Goal: Use online tool/utility: Utilize a website feature to perform a specific function

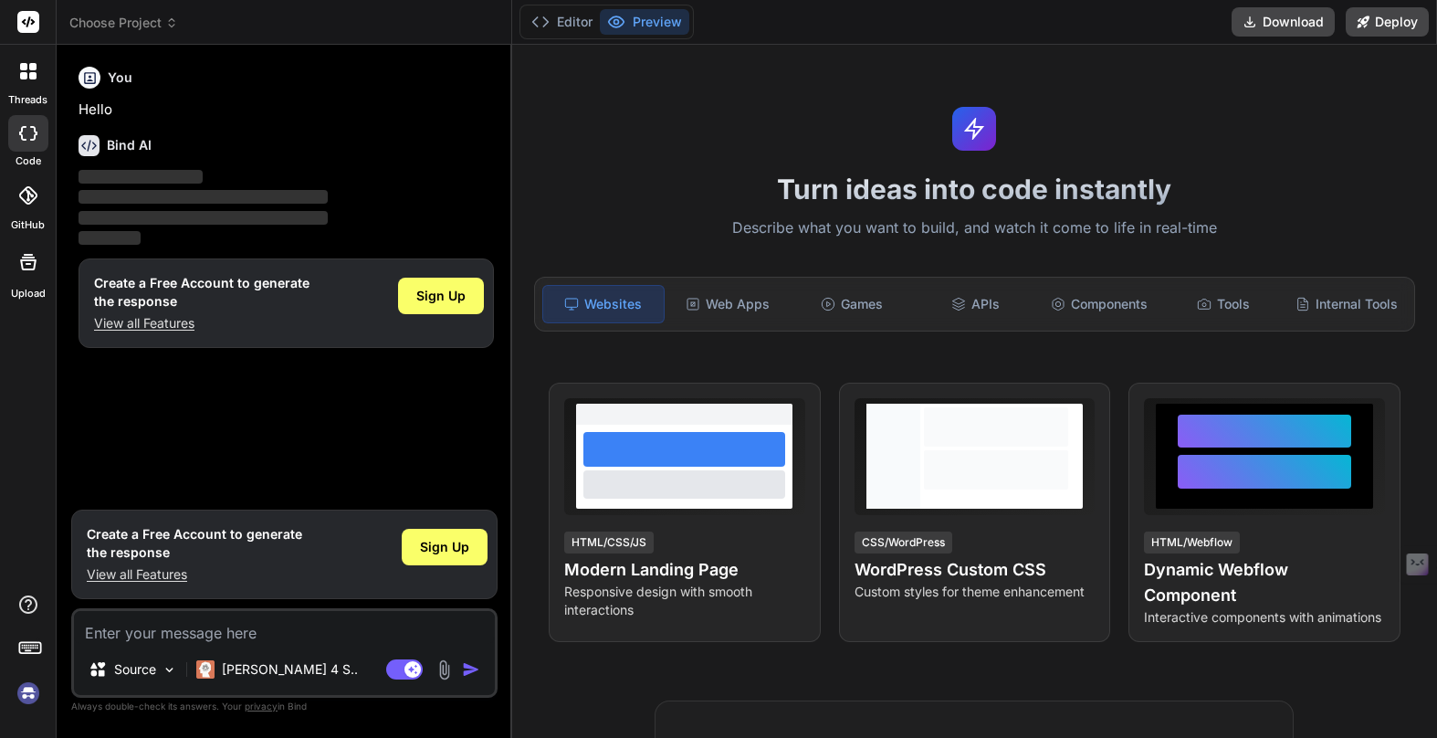
click at [27, 691] on img at bounding box center [28, 692] width 31 height 31
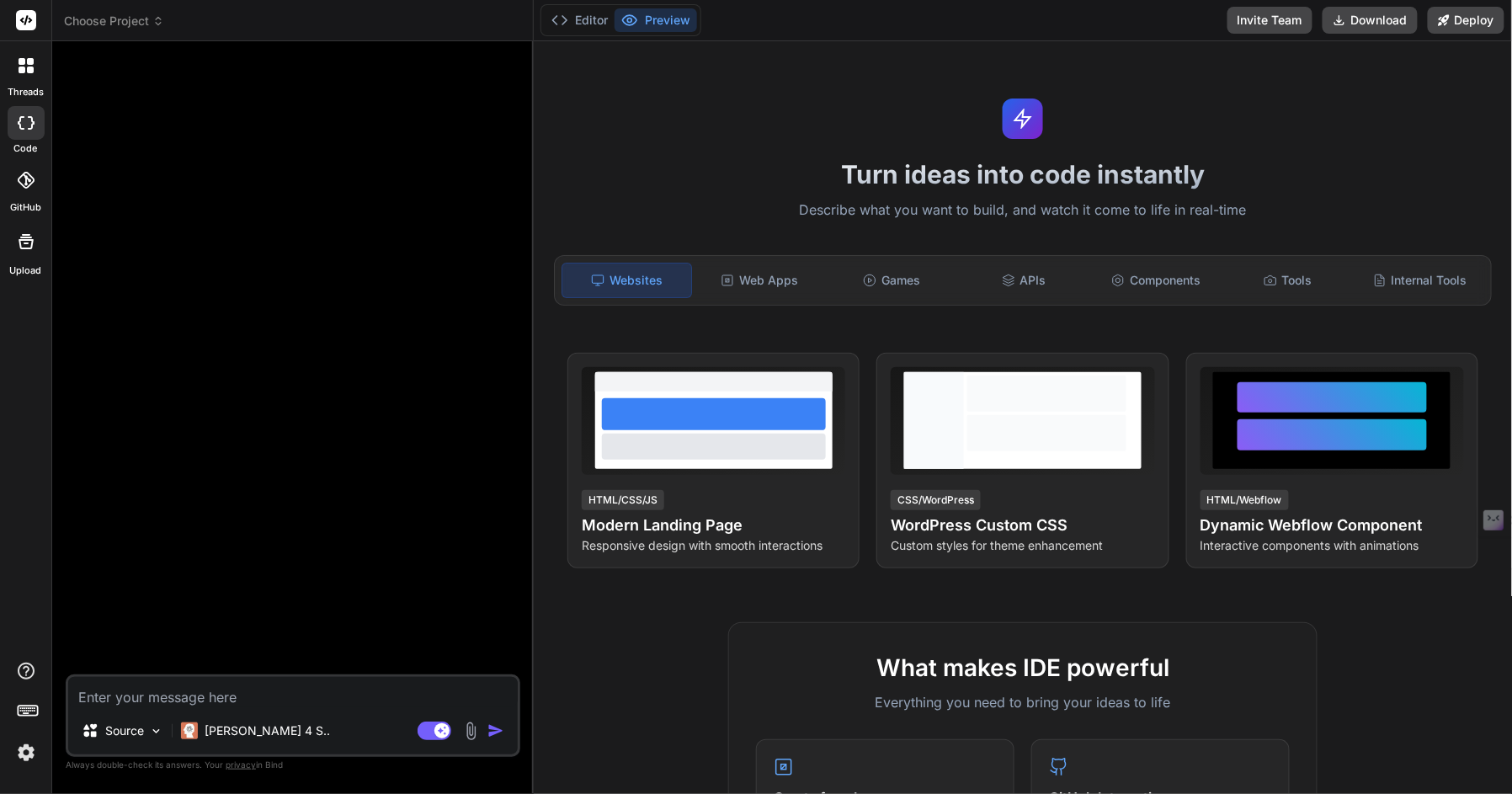
click at [100, 16] on span "Choose Project" at bounding box center [113, 21] width 100 height 17
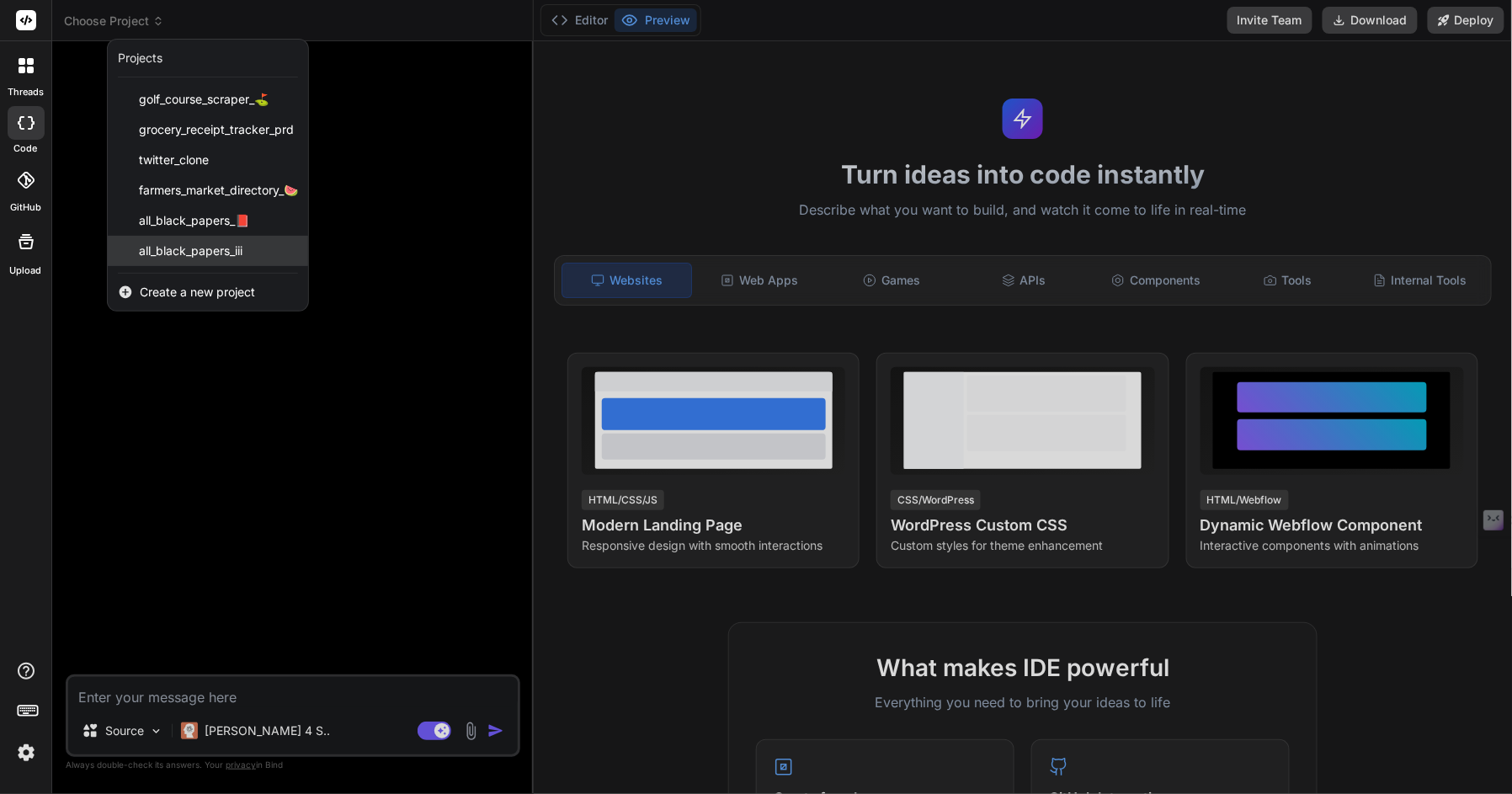
click at [177, 243] on span "all_black_papers_iii" at bounding box center [191, 251] width 103 height 17
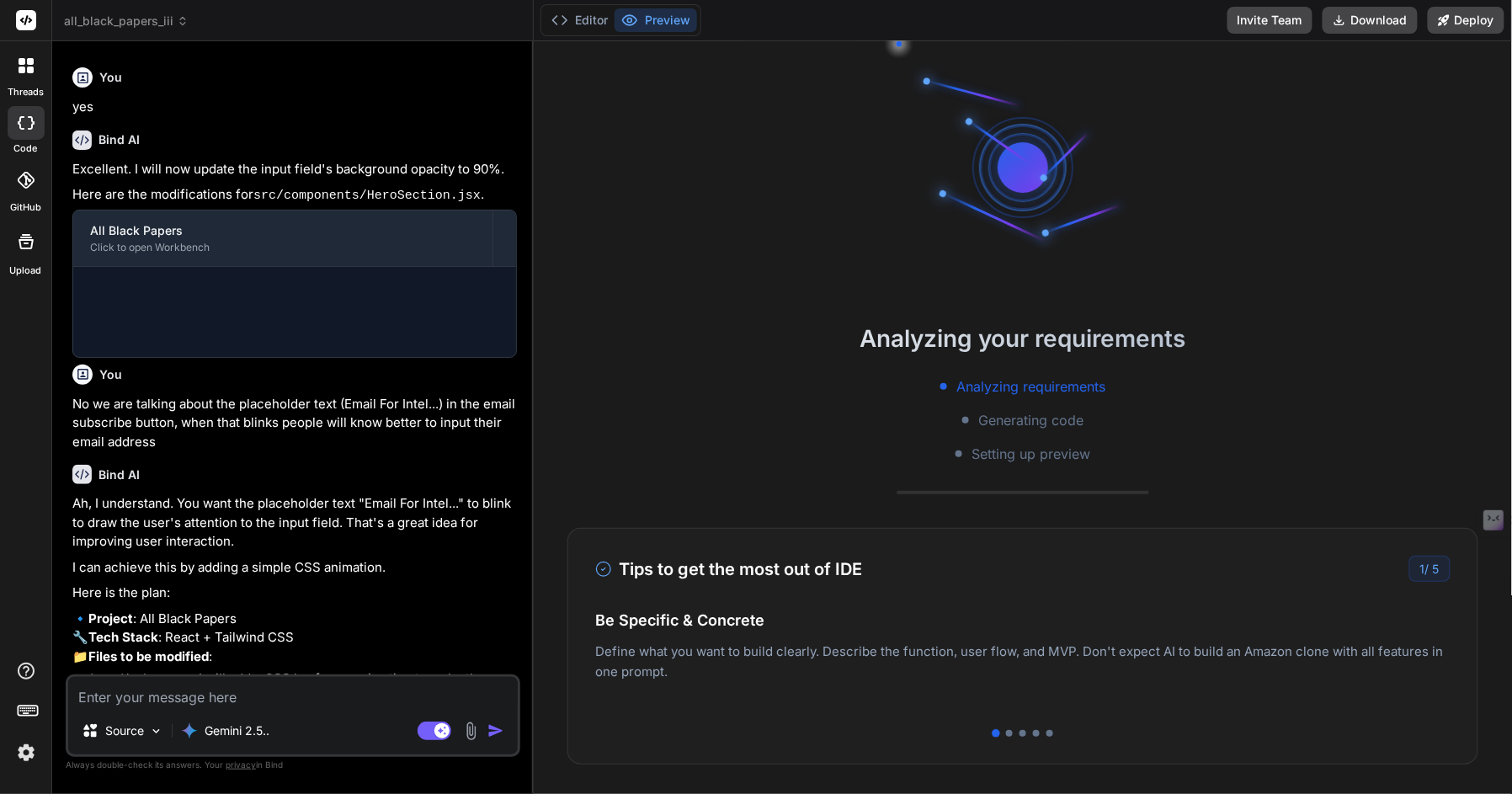
scroll to position [788, 0]
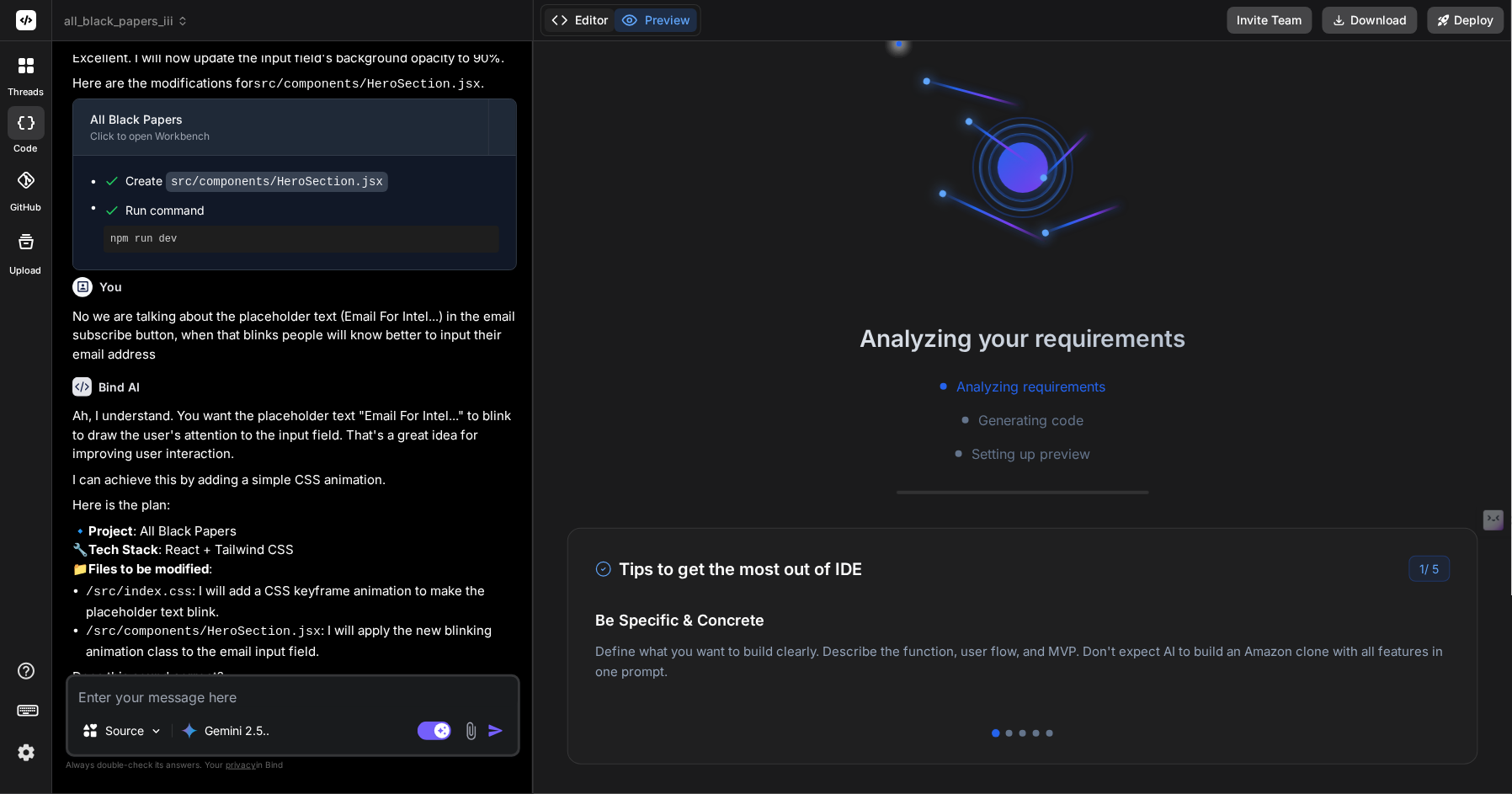
click at [592, 13] on button "Editor" at bounding box center [580, 20] width 70 height 24
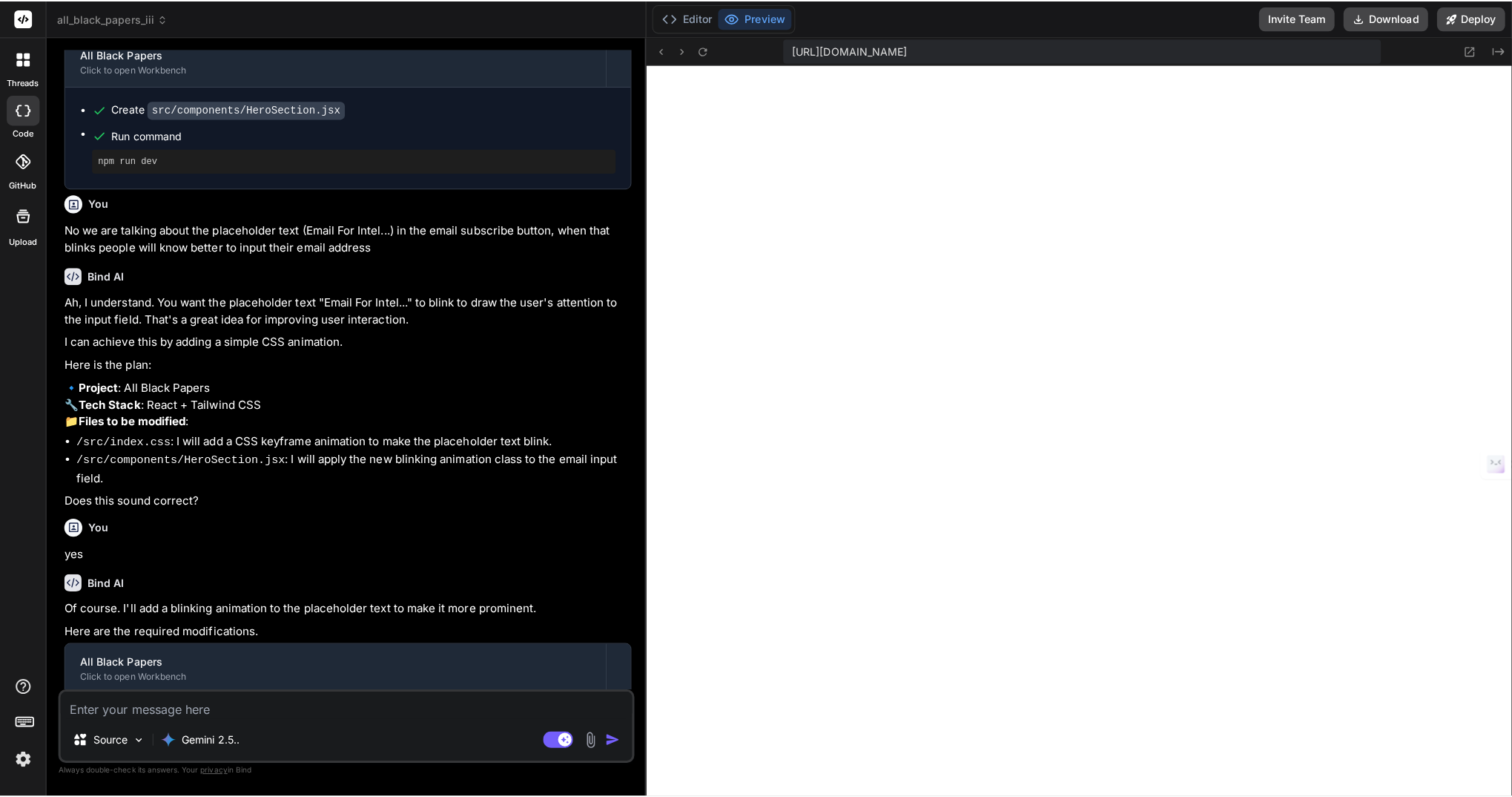
scroll to position [678, 0]
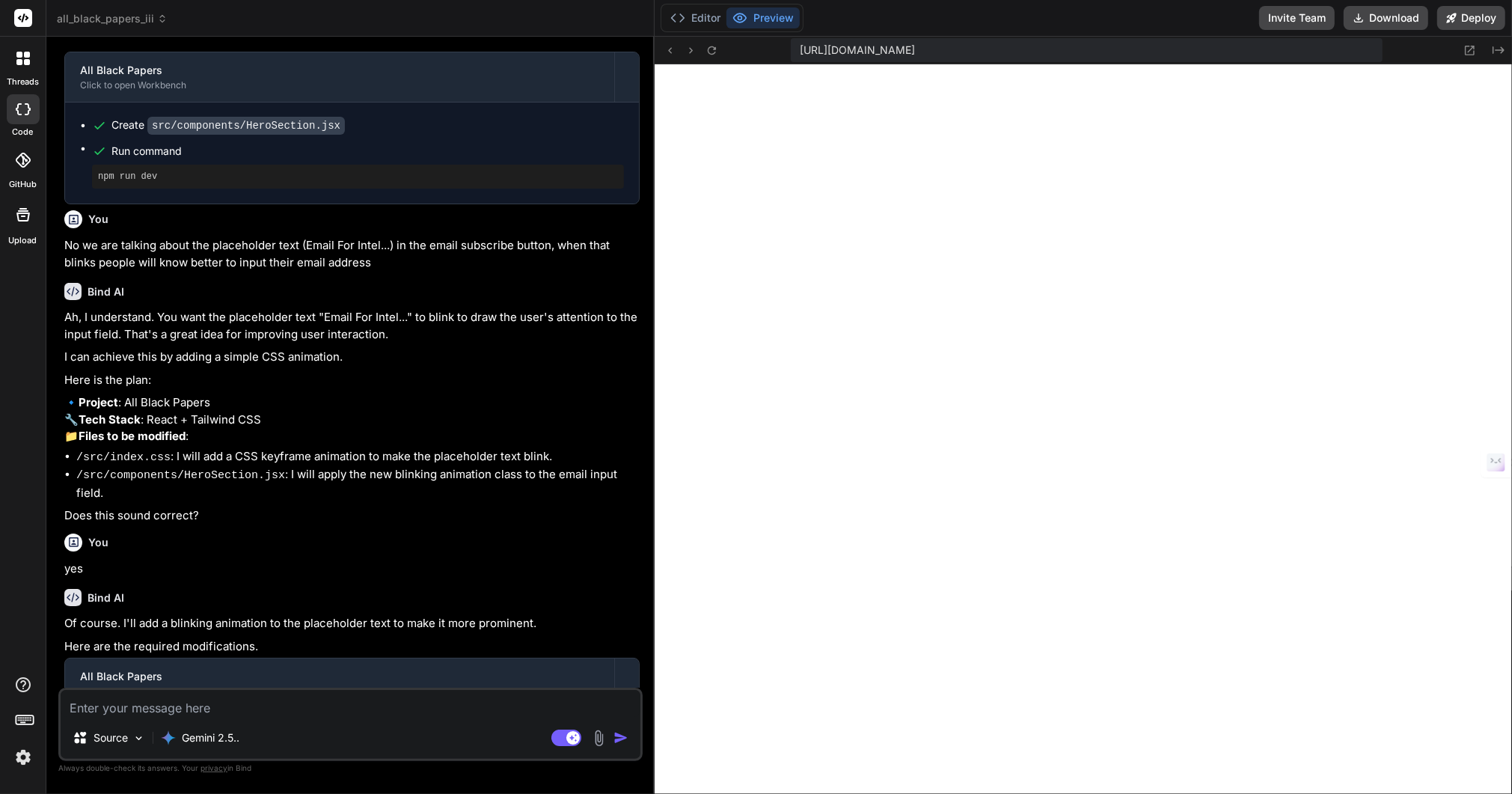
drag, startPoint x: 529, startPoint y: 279, endPoint x: 628, endPoint y: 289, distance: 99.5
click at [628, 289] on div "Bind AI Web Search Created with Pixso. Code Generator You Yes Bind AI Understoo…" at bounding box center [351, 415] width 608 height 757
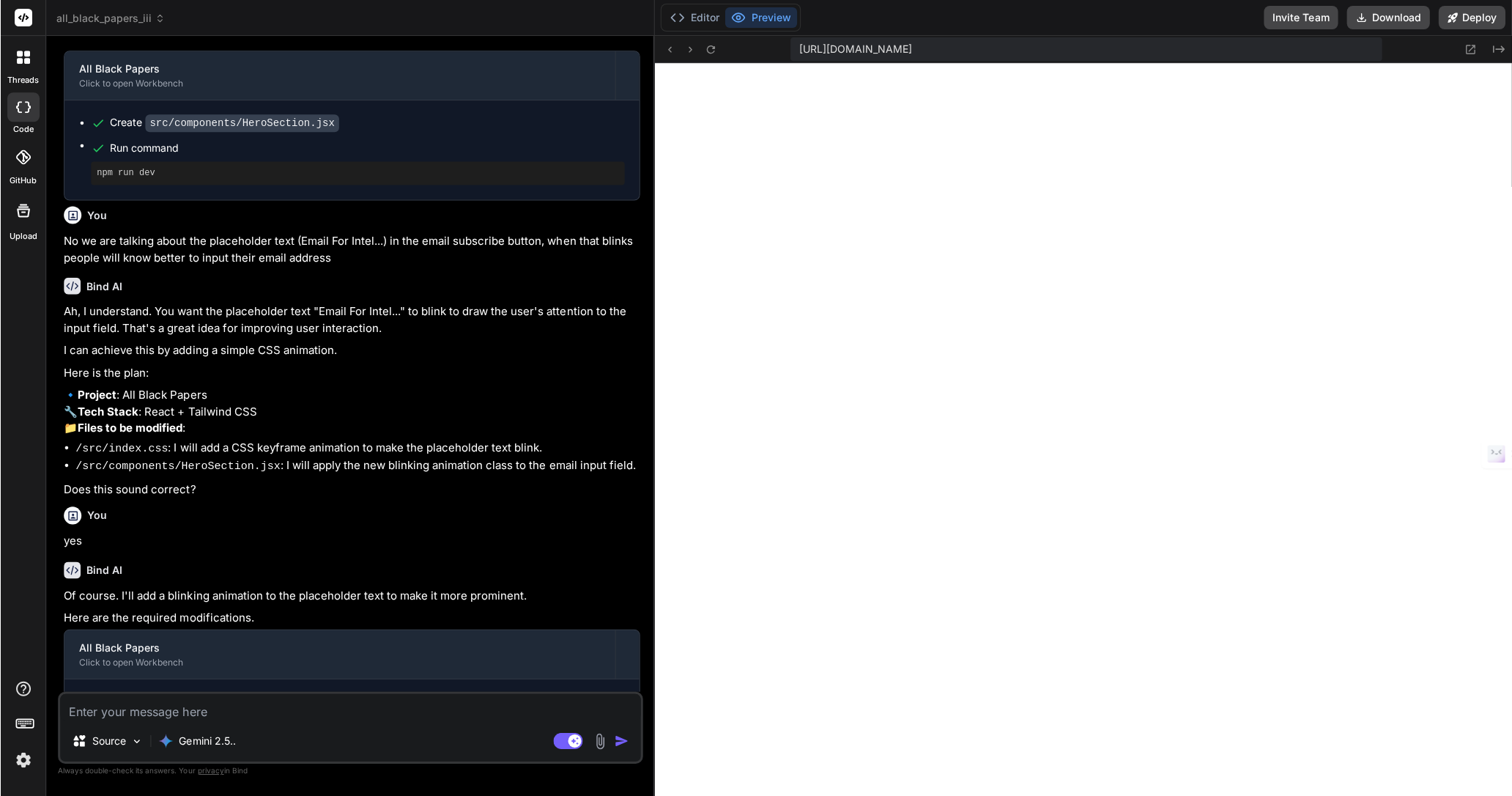
scroll to position [396, 0]
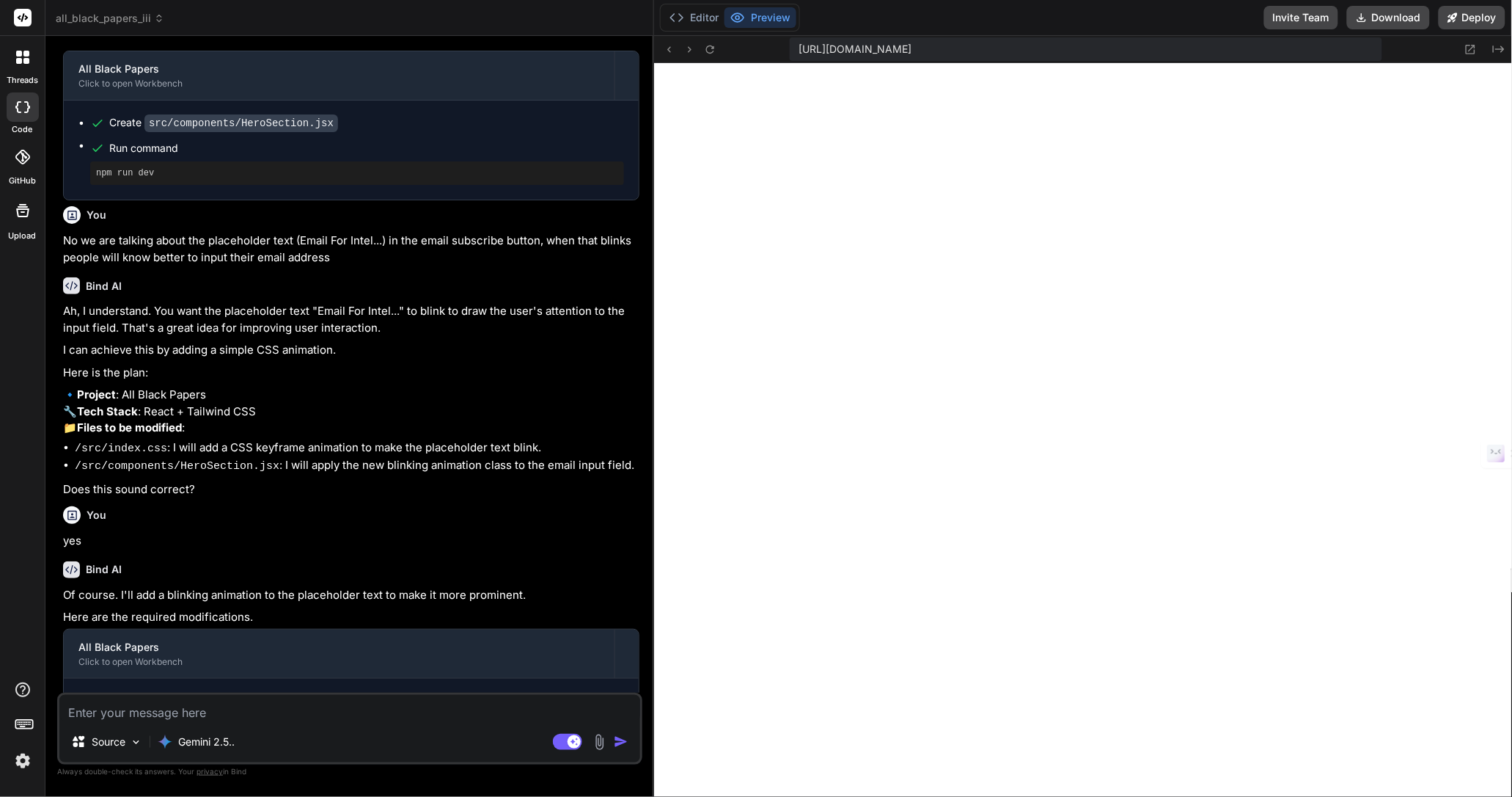
type textarea "x"
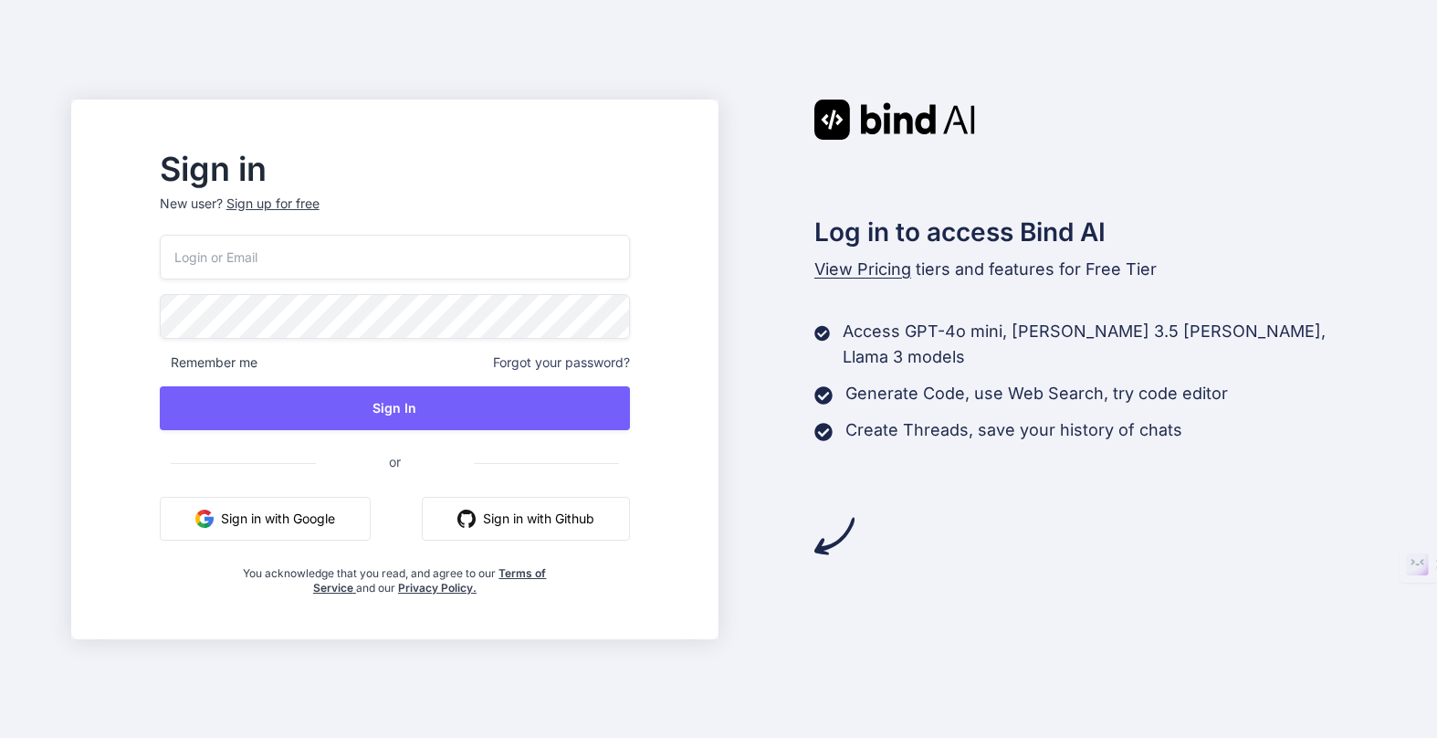
type input "fakewiseco@gmail.com"
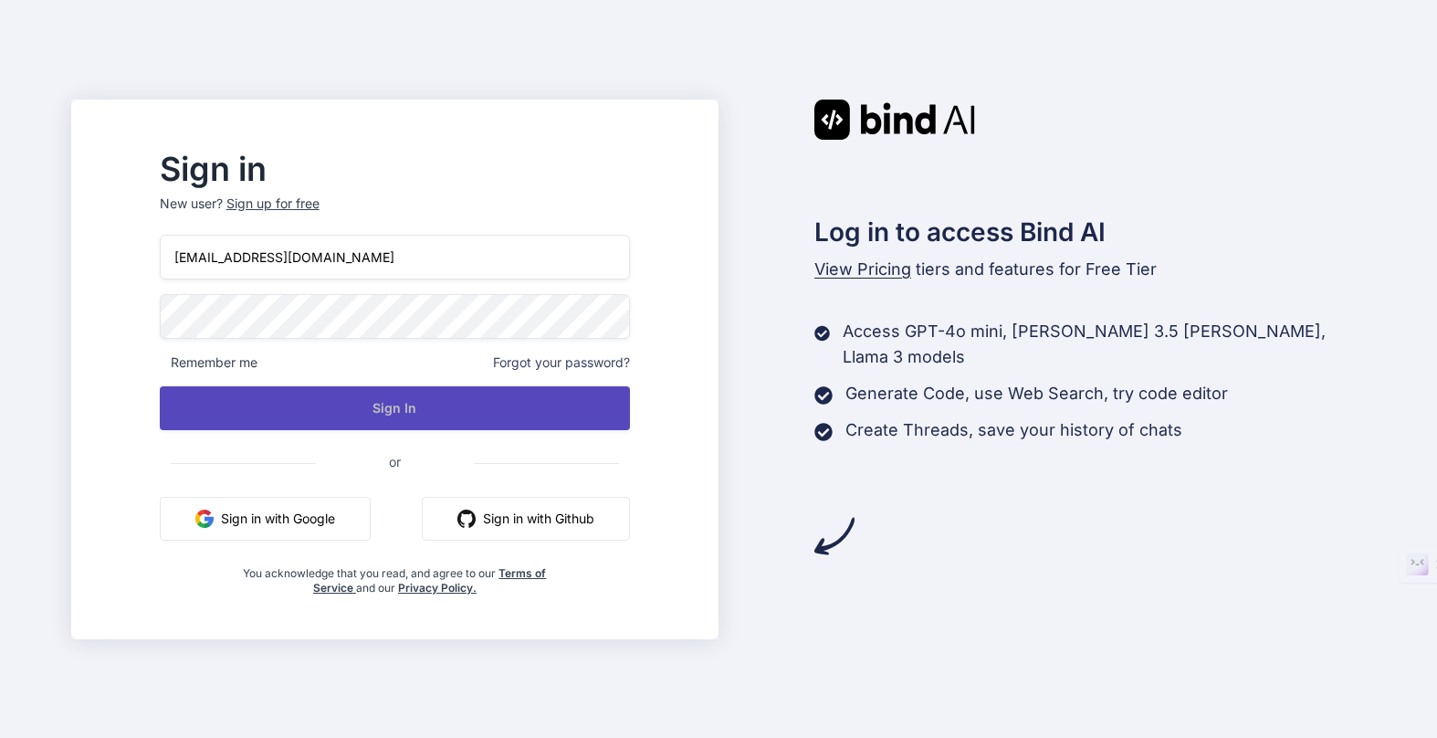
click at [541, 404] on button "Sign In" at bounding box center [395, 408] width 470 height 44
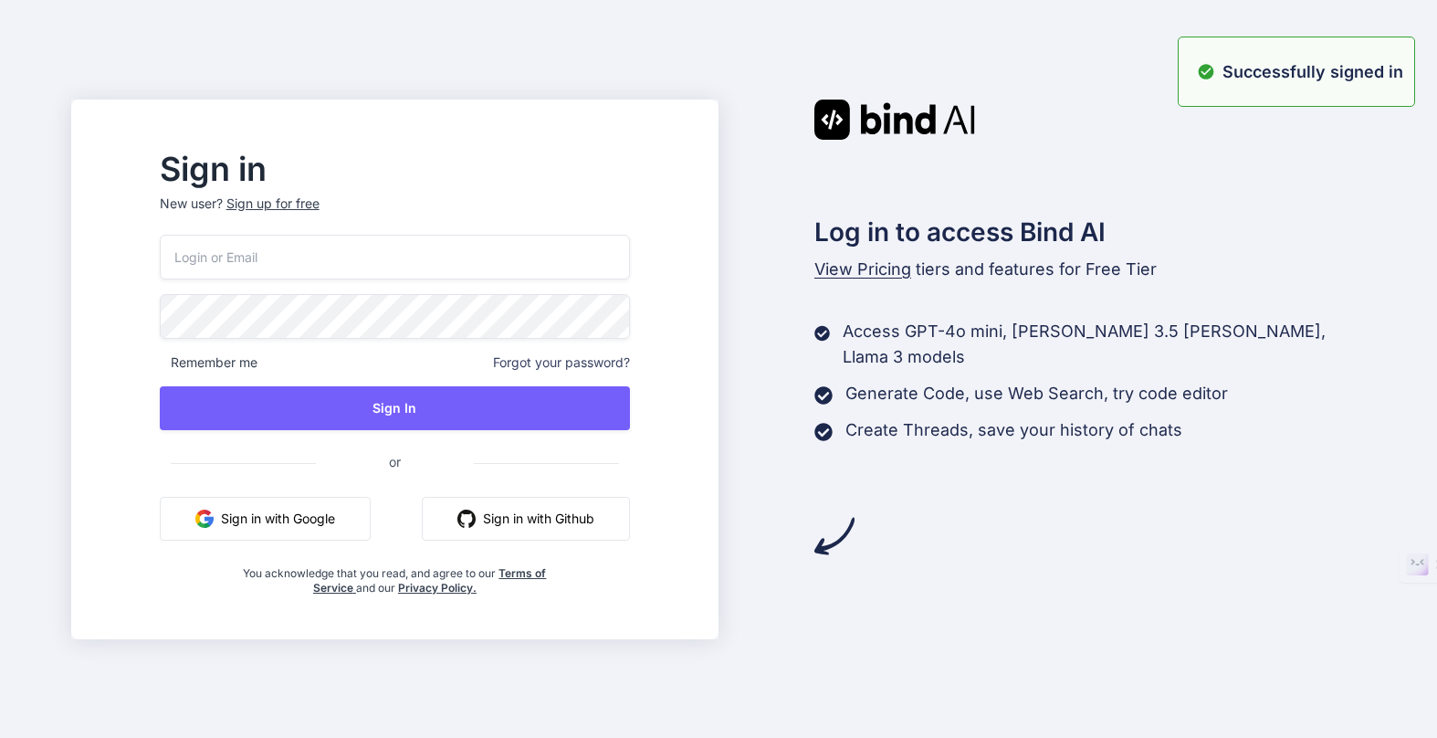
type input "fakewiseco@gmail.com"
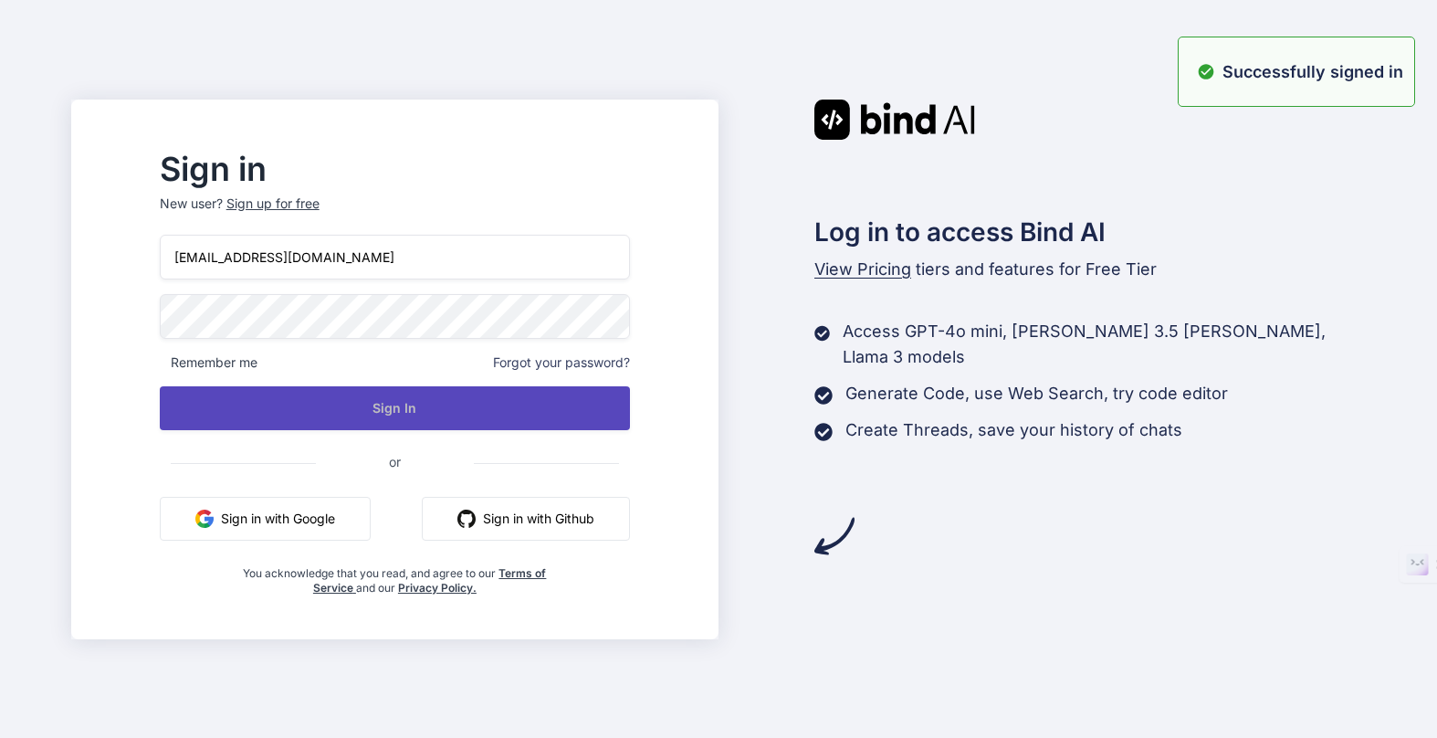
click at [461, 412] on button "Sign In" at bounding box center [395, 408] width 470 height 44
click at [441, 415] on button "Sign In" at bounding box center [395, 408] width 470 height 44
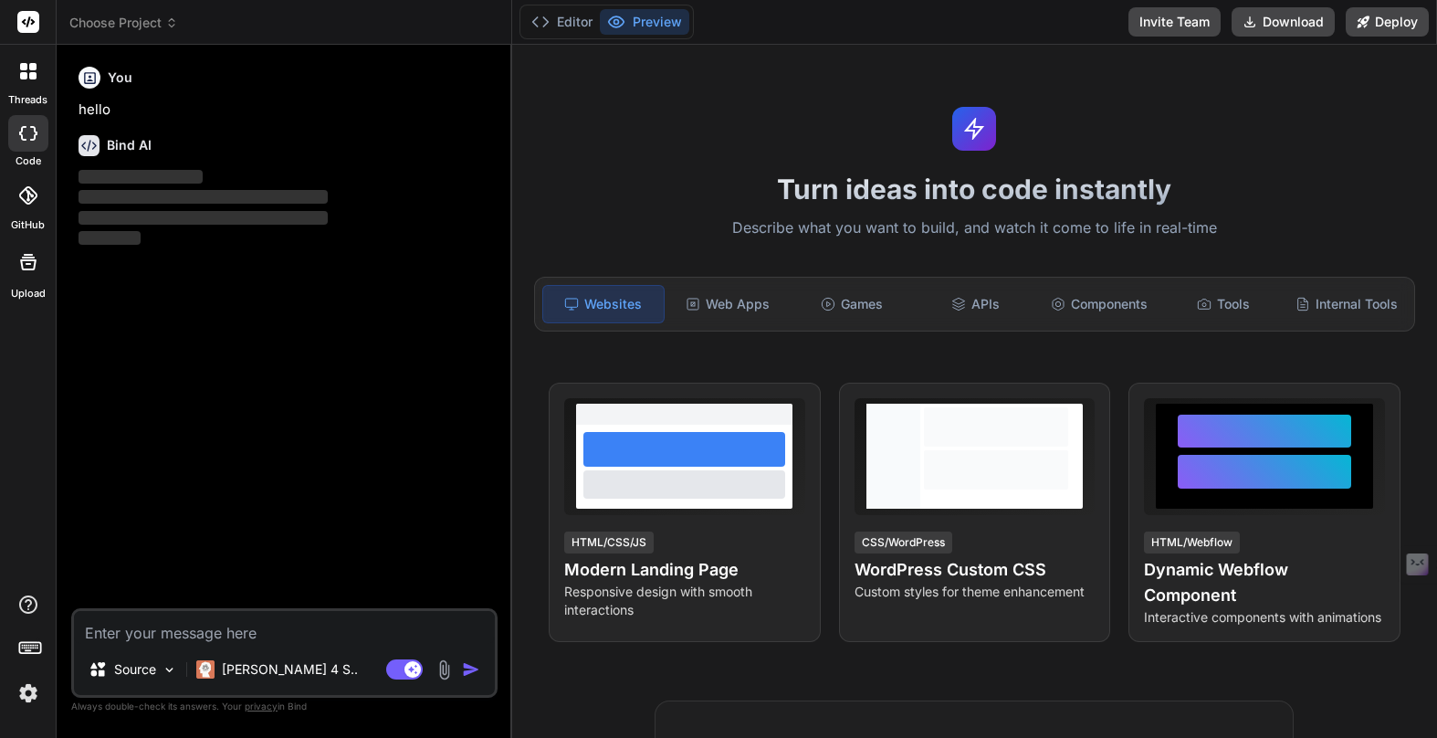
click at [29, 698] on img at bounding box center [28, 692] width 31 height 31
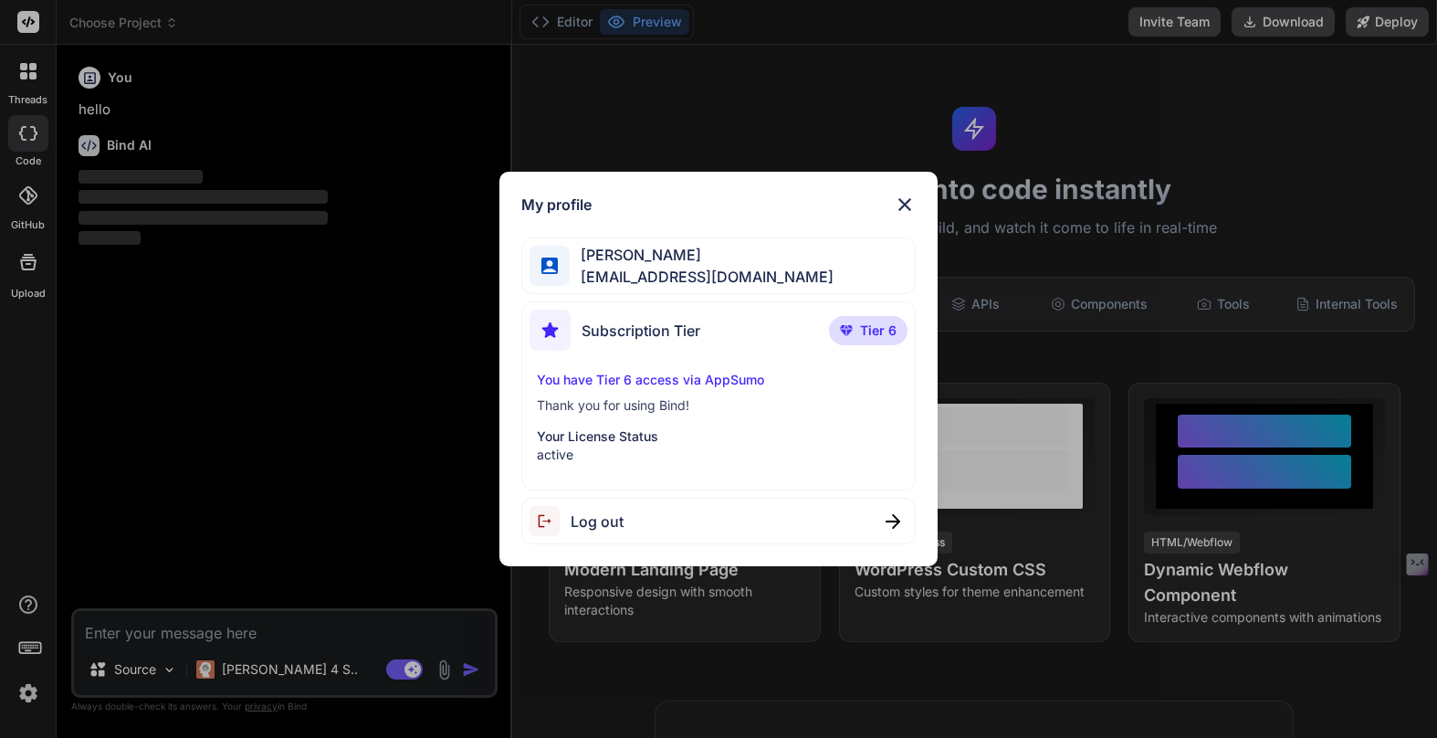
click at [29, 698] on div "My profile Tye Anderson fakewiseco@gmail.com Subscription Tier Tier 6 You have …" at bounding box center [718, 369] width 1437 height 738
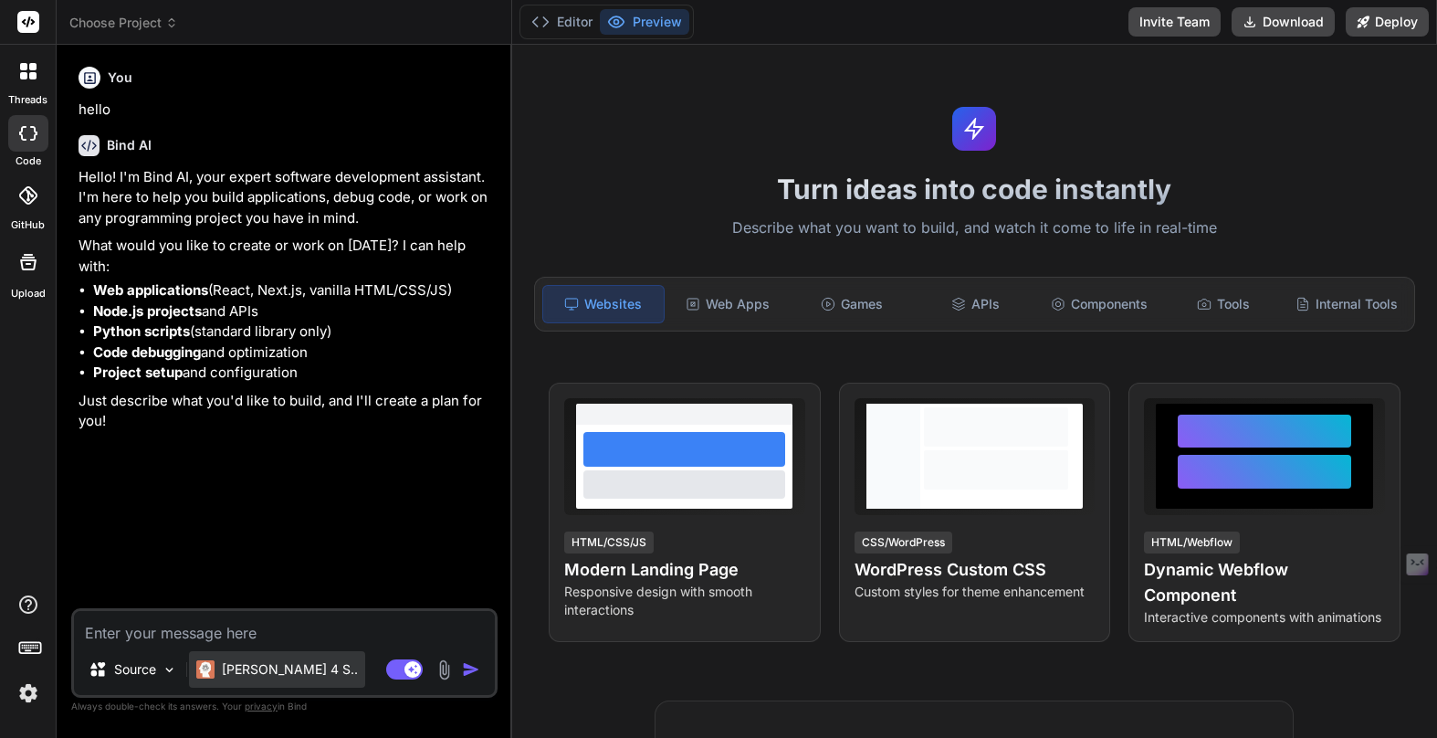
click at [243, 666] on p "[PERSON_NAME] 4 S.." at bounding box center [290, 669] width 136 height 18
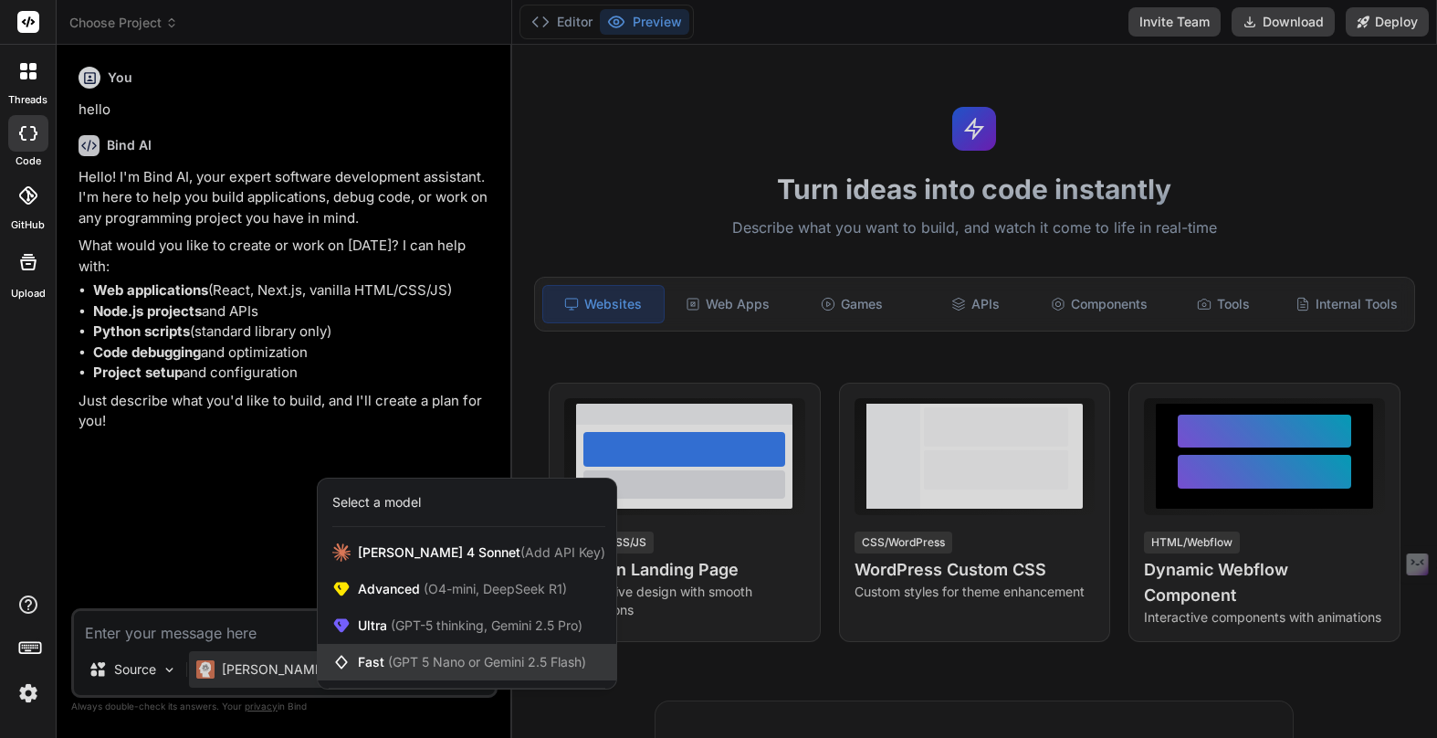
click at [392, 653] on span "Fast (GPT 5 Nano or Gemini 2.5 Flash)" at bounding box center [472, 662] width 228 height 18
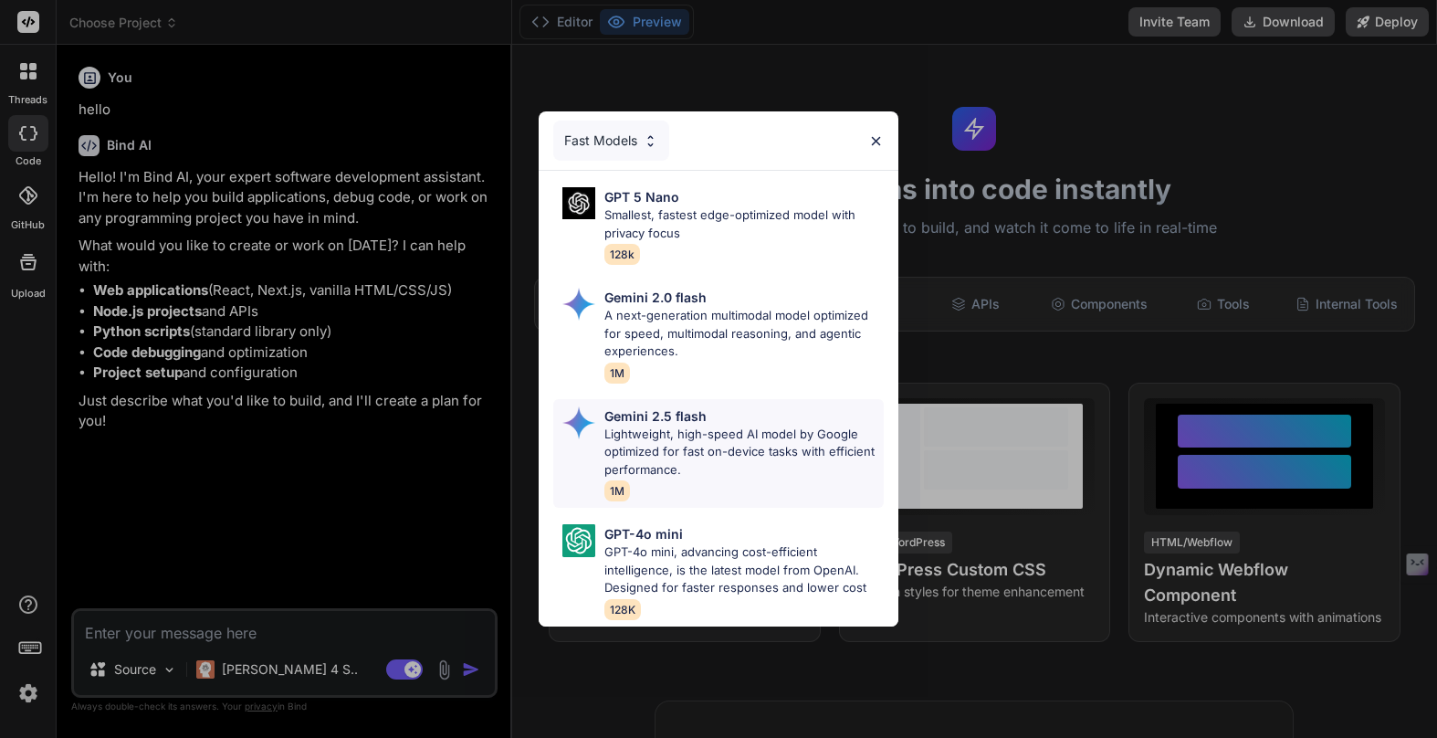
click at [643, 444] on p "Lightweight, high-speed AI model by Google optimized for fast on-device tasks w…" at bounding box center [743, 452] width 279 height 54
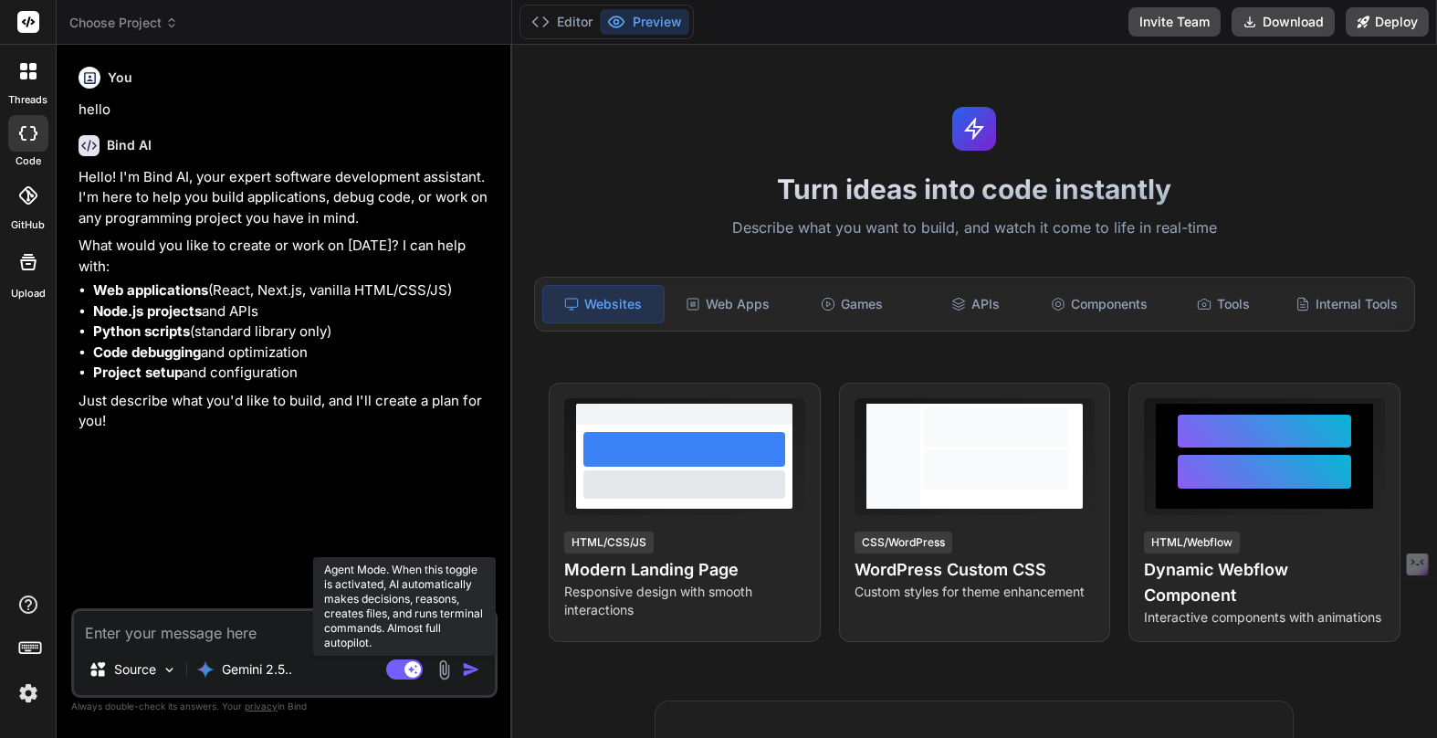
click at [404, 673] on rect at bounding box center [404, 669] width 37 height 20
type textarea "x"
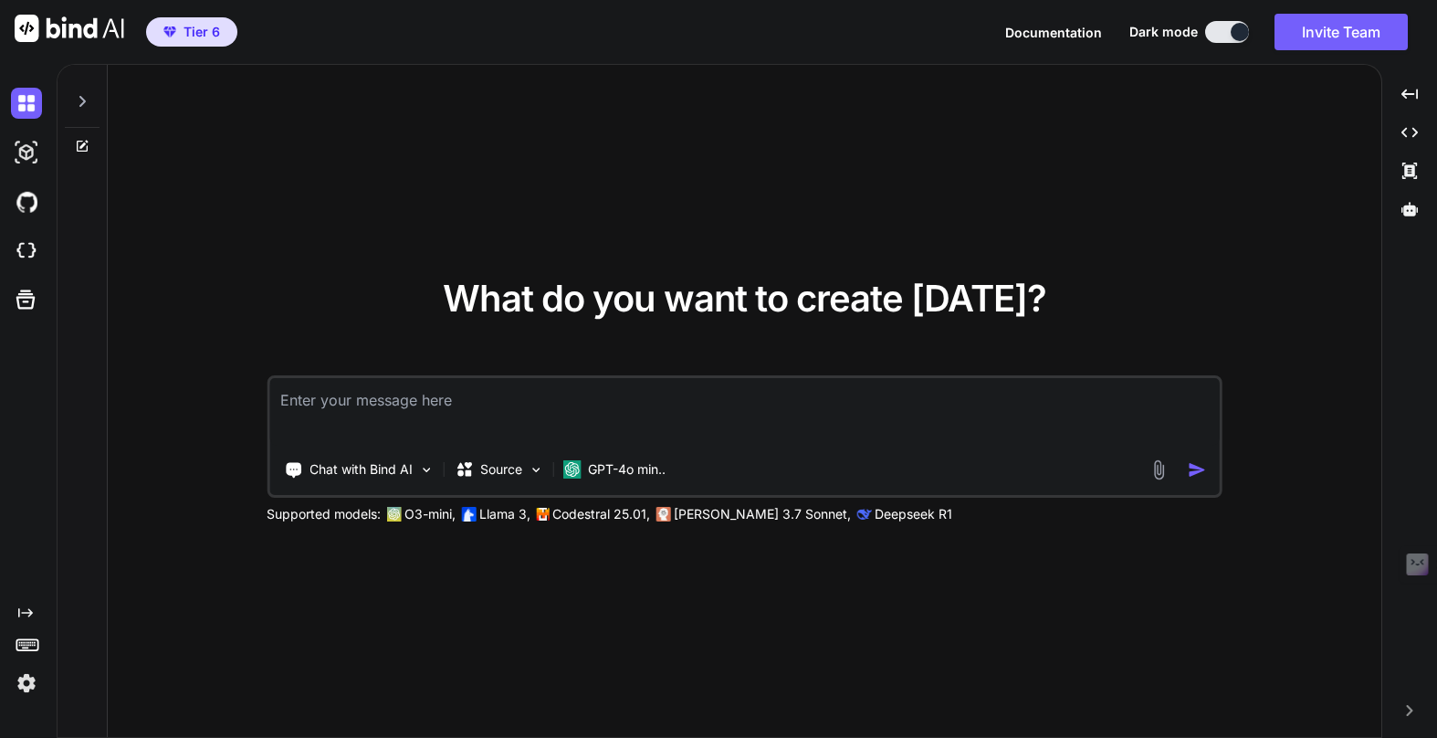
type textarea "x"
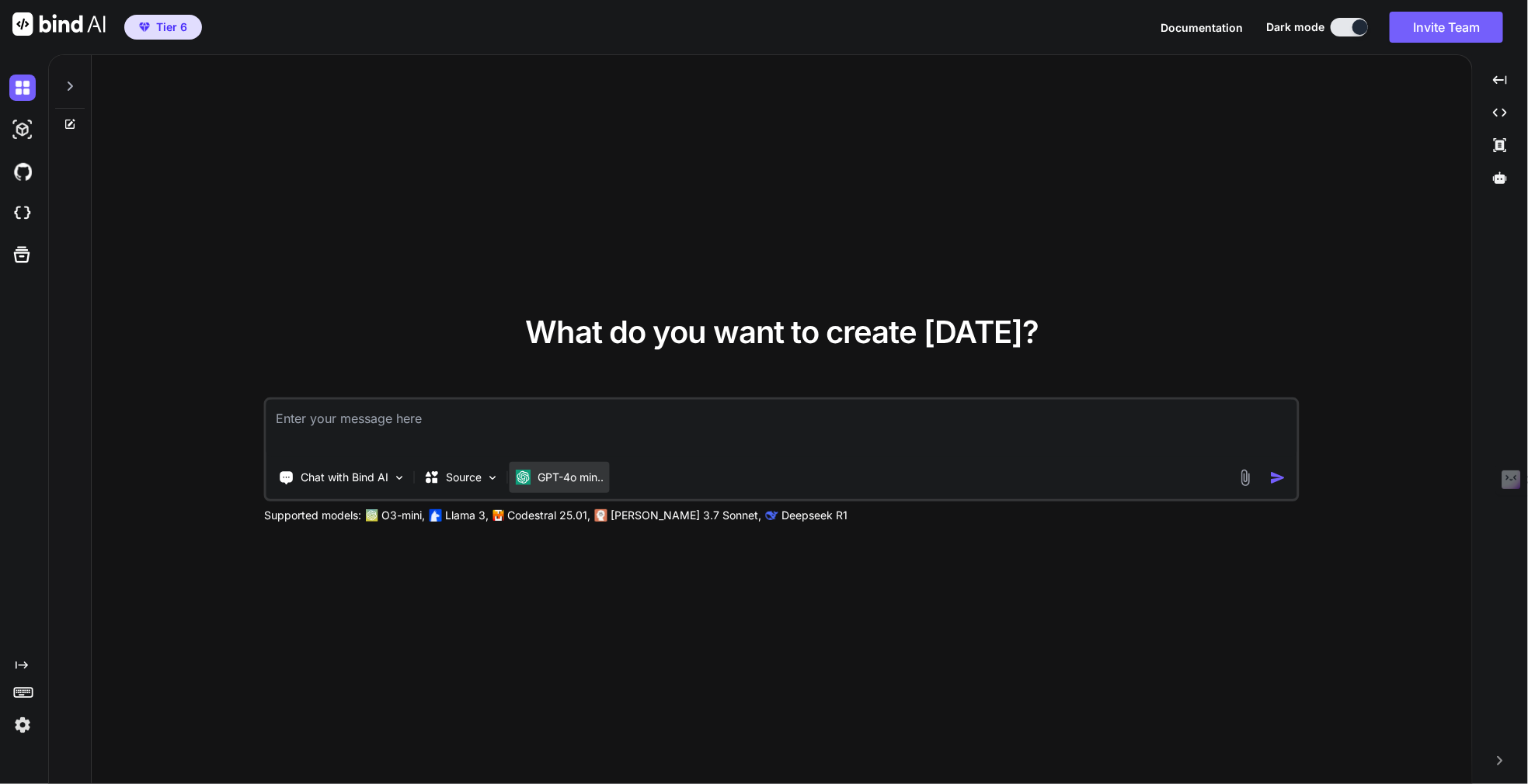
click at [561, 479] on p "GPT-4o min.." at bounding box center [571, 477] width 66 height 15
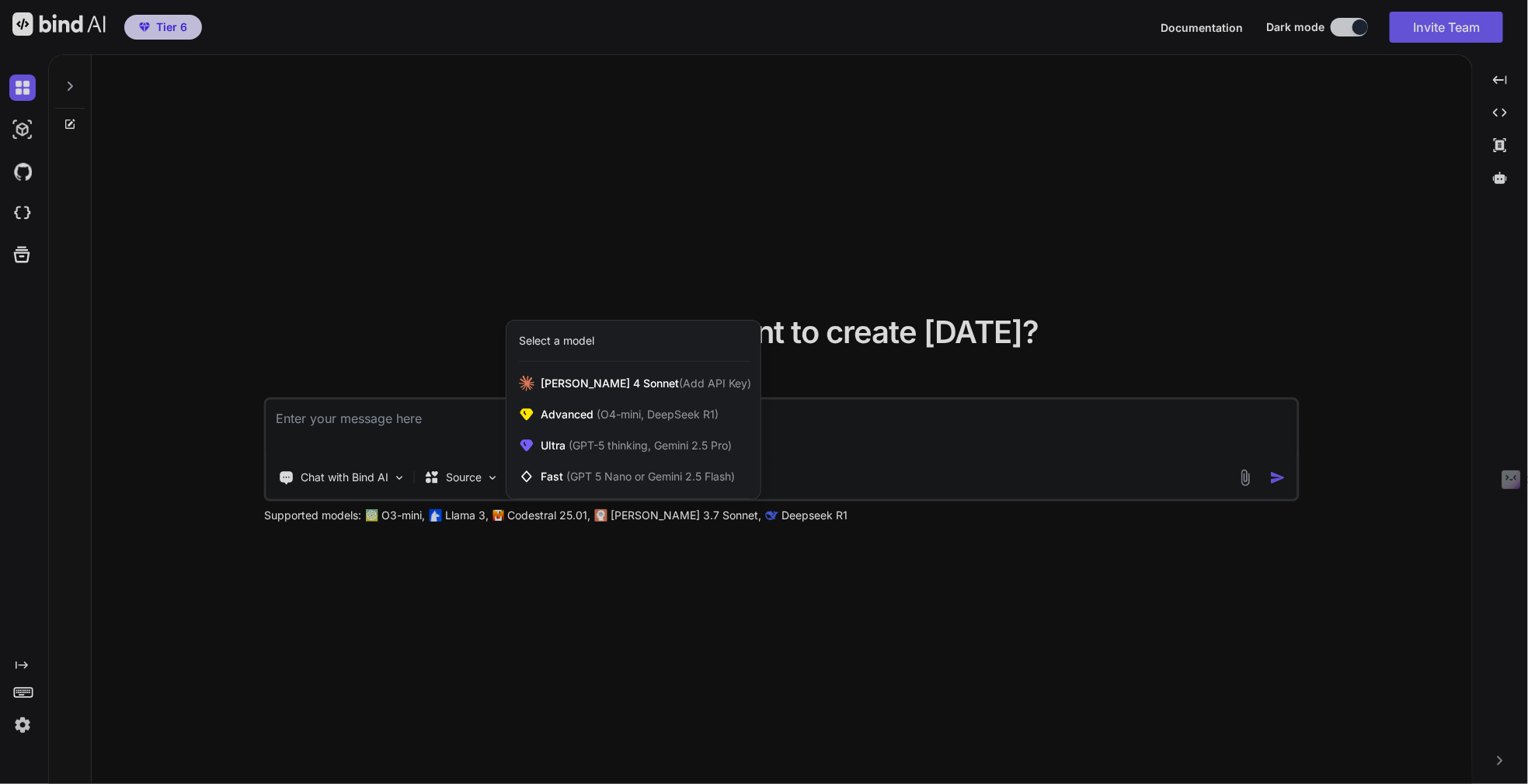
click at [561, 479] on span "Fast (GPT 5 Nano or Gemini 2.5 Flash)" at bounding box center [637, 476] width 194 height 15
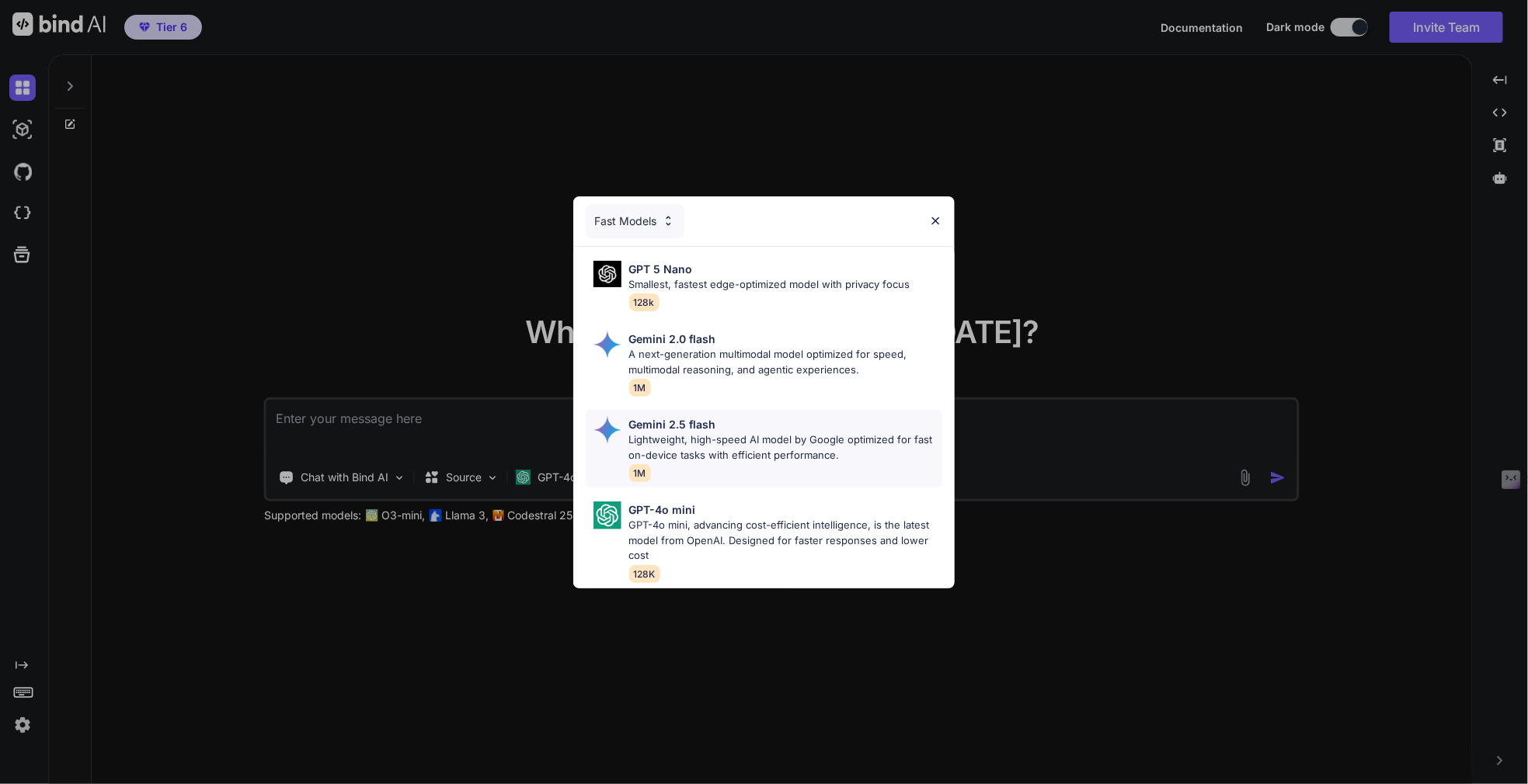
click at [672, 443] on p "Lightweight, high-speed AI model by Google optimized for fast on-device tasks w…" at bounding box center [786, 448] width 314 height 31
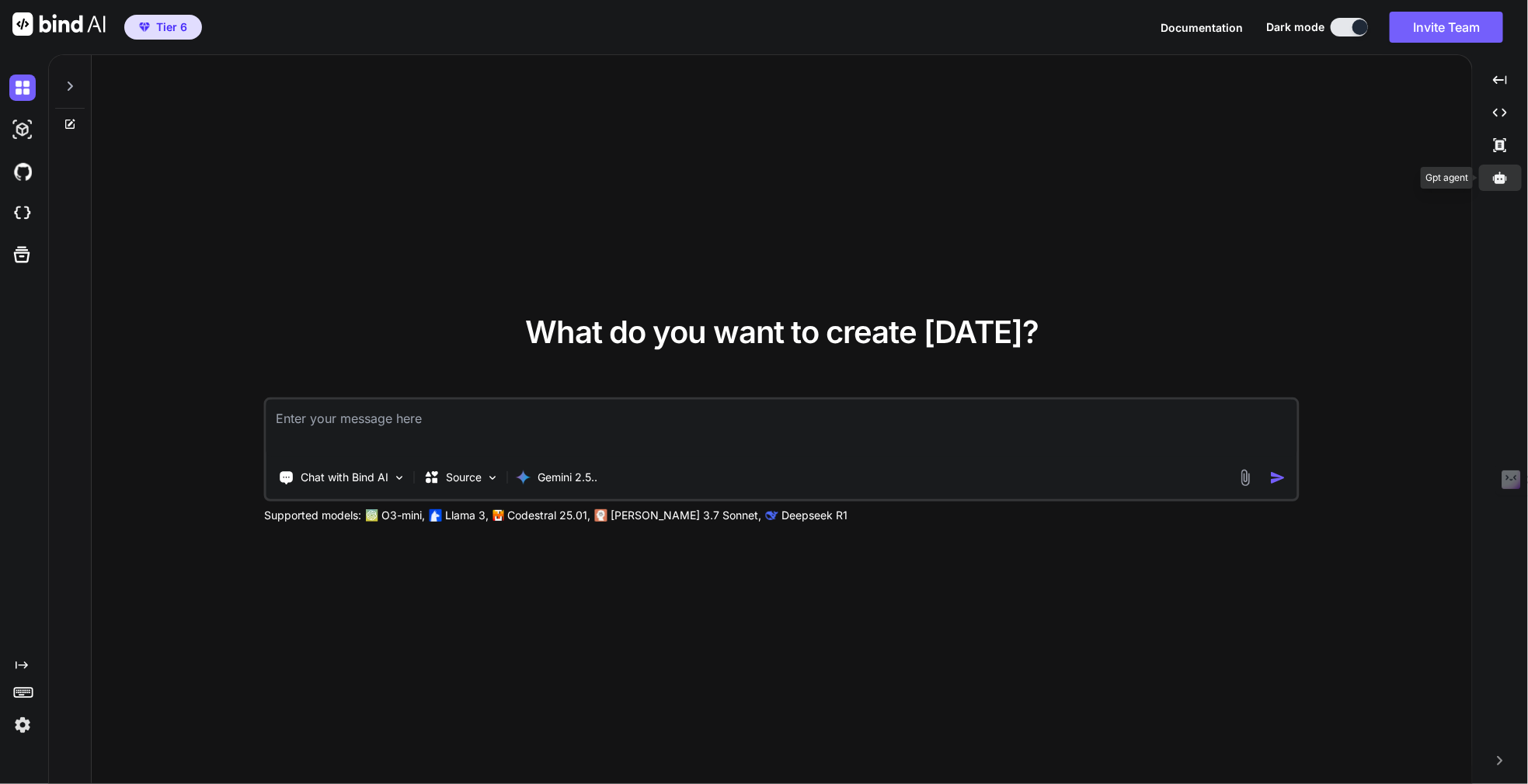
click at [1222, 179] on icon at bounding box center [1500, 178] width 14 height 12
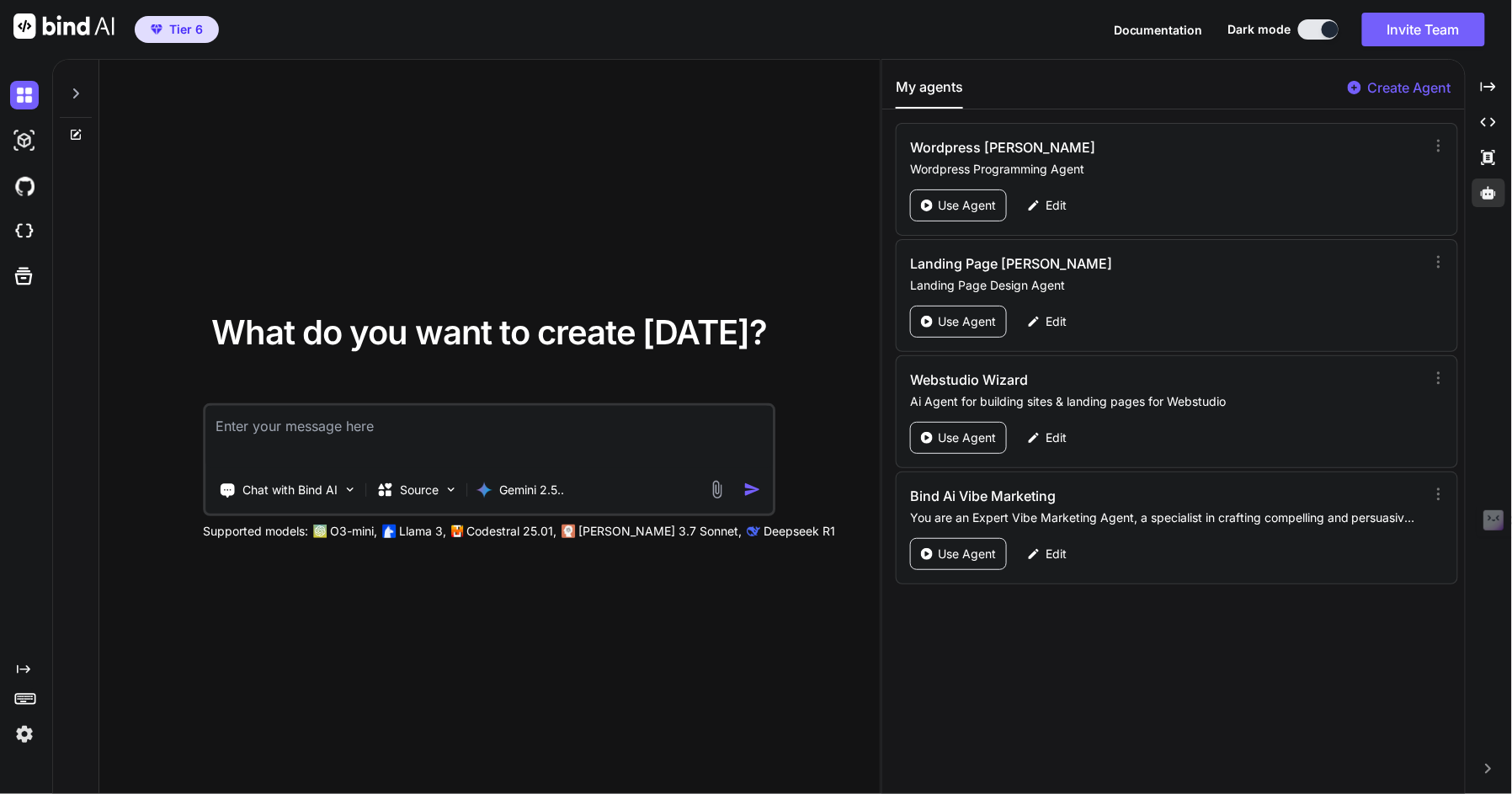
click at [77, 90] on icon at bounding box center [76, 93] width 14 height 14
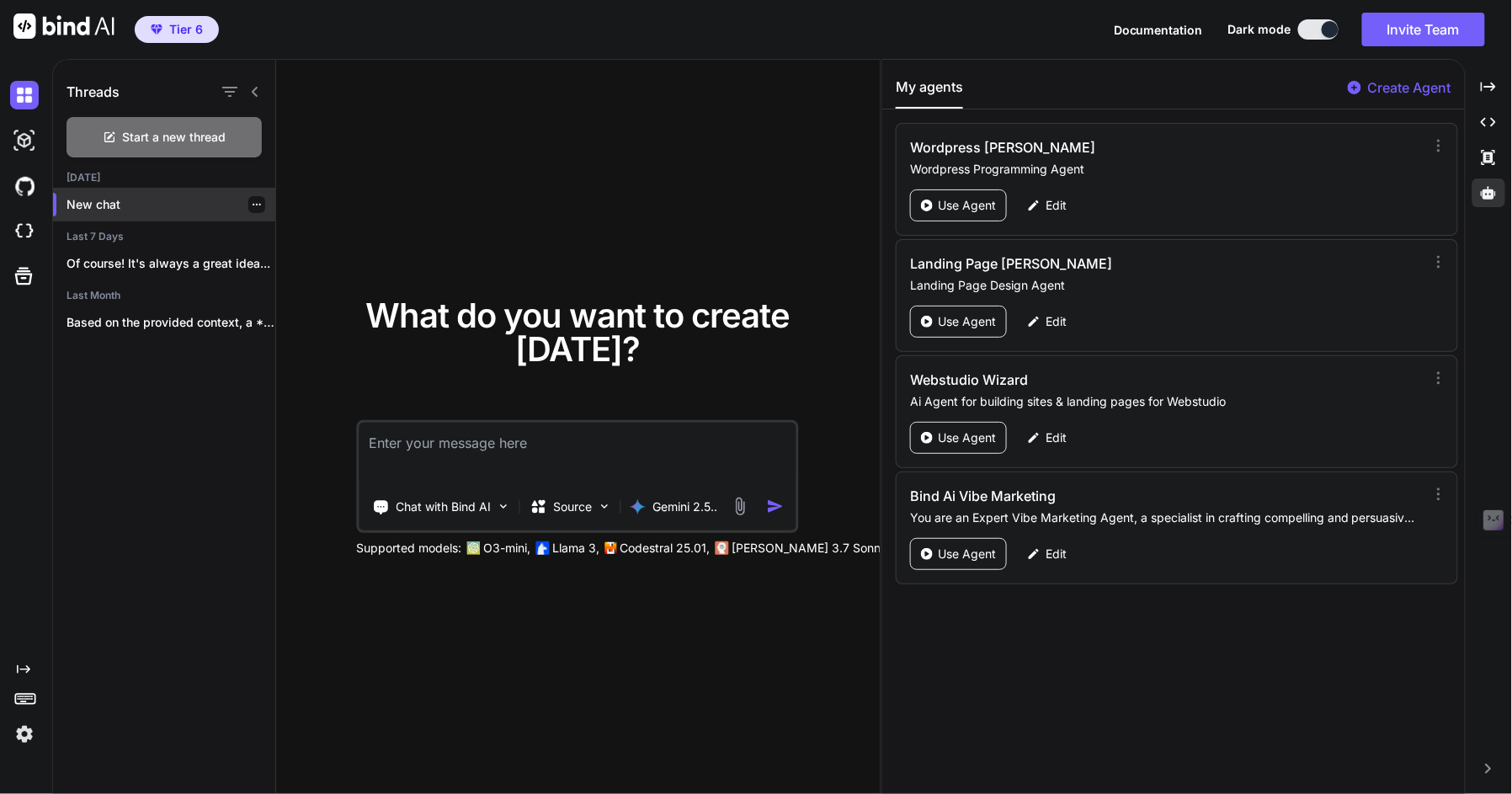
click at [121, 210] on p "New chat" at bounding box center [171, 205] width 208 height 17
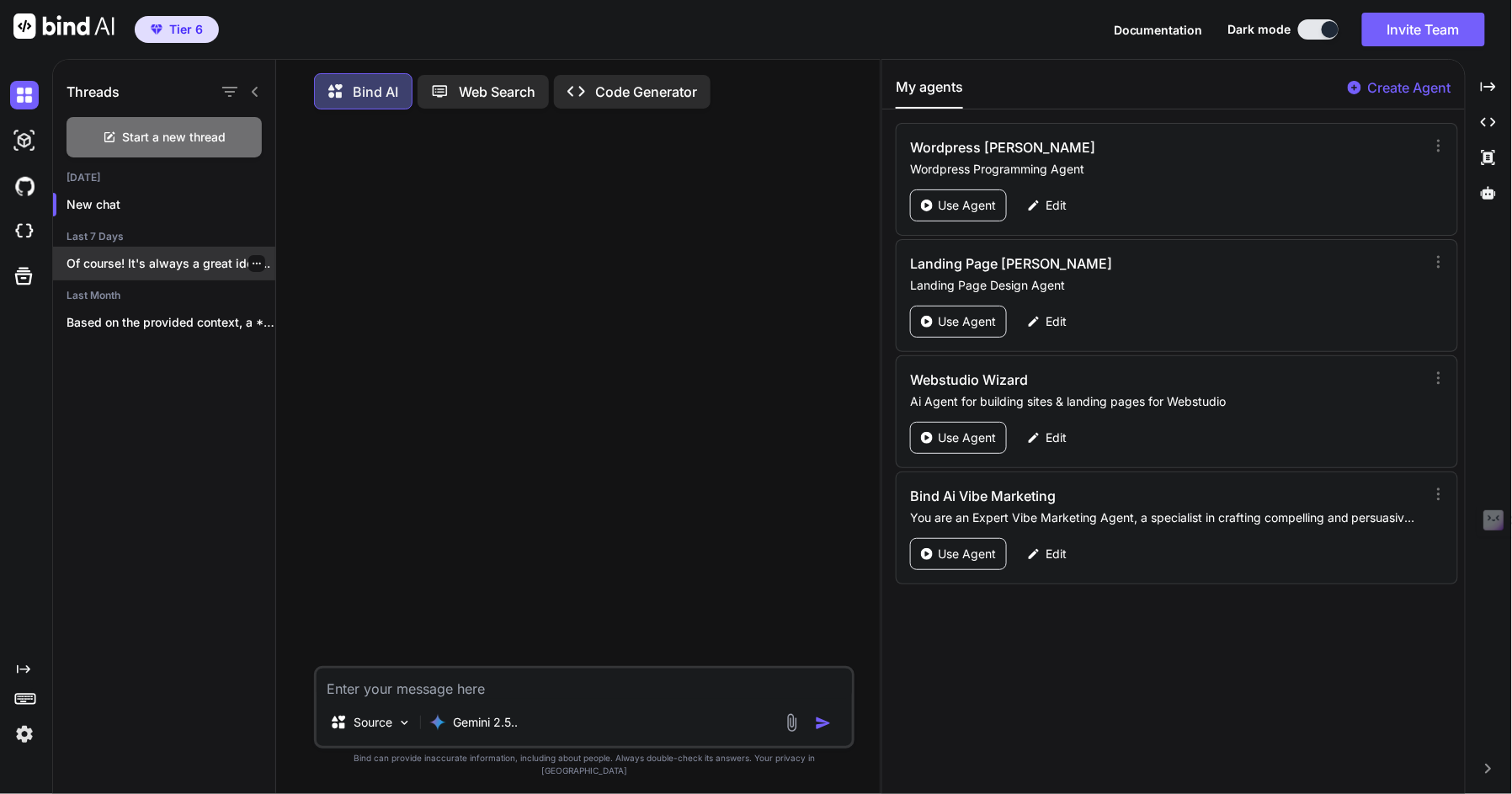
click at [147, 262] on p "Of course! It's always a great idea..." at bounding box center [171, 264] width 208 height 17
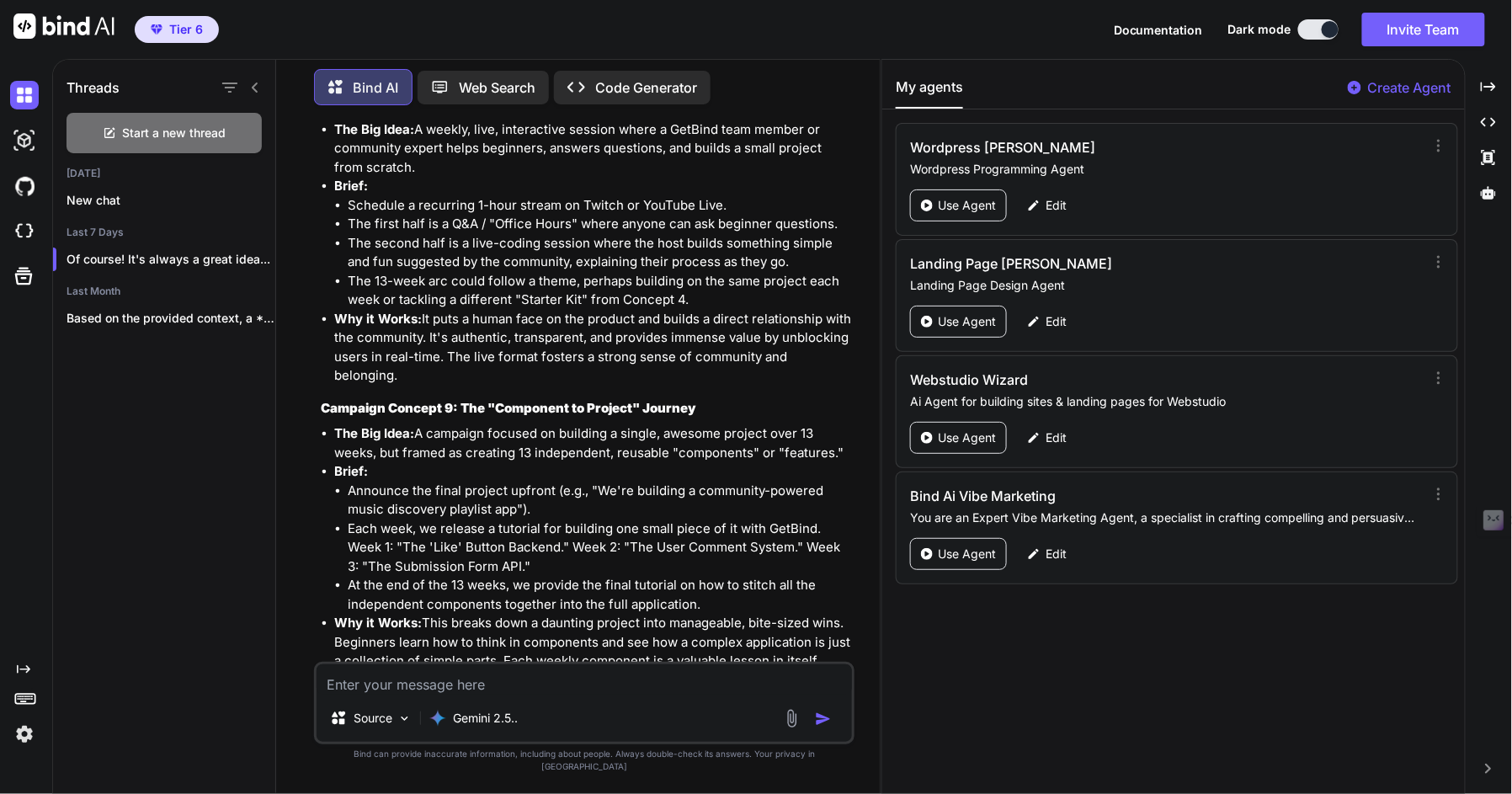
scroll to position [4111, 0]
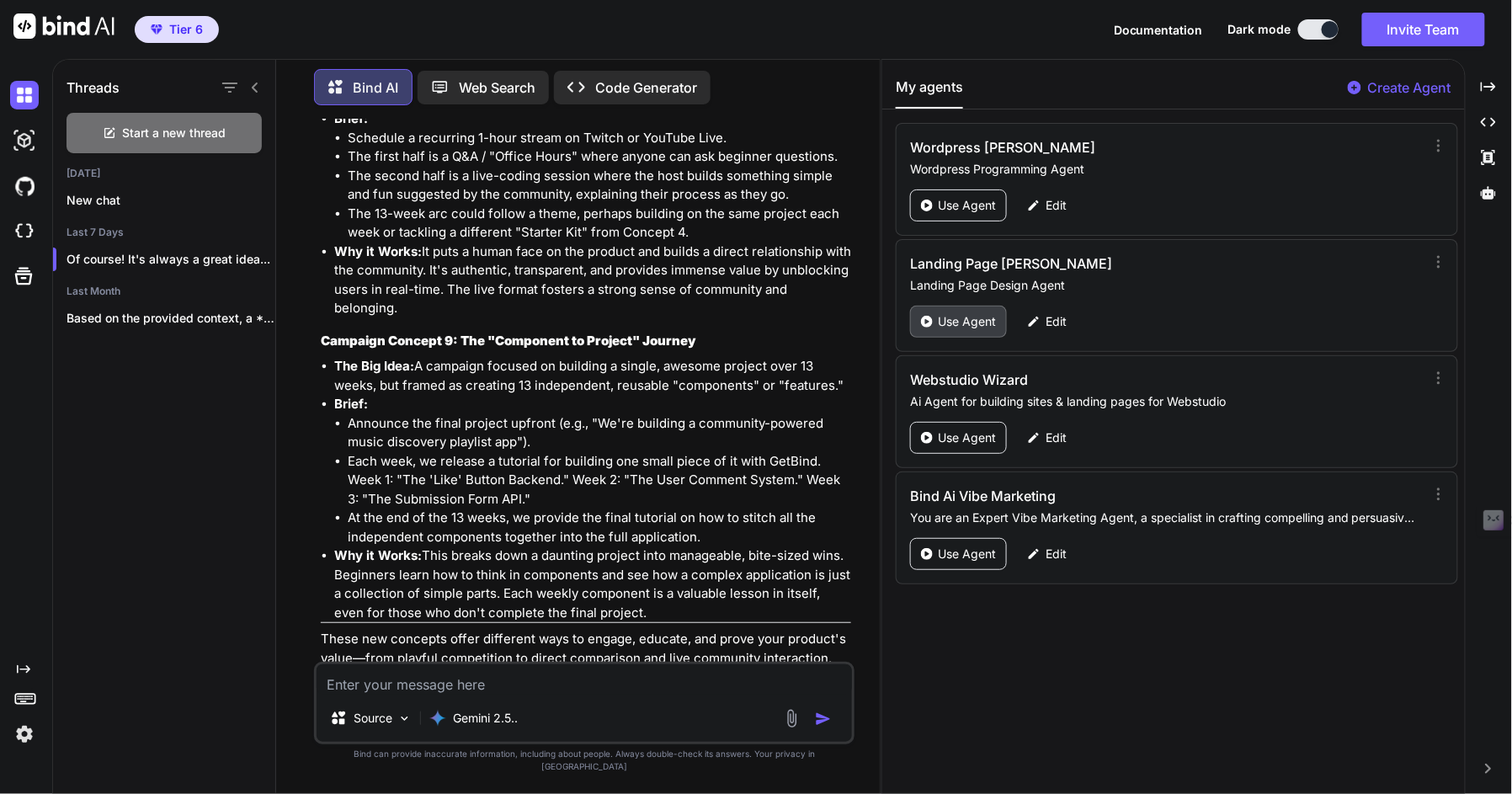
click at [971, 323] on p "Use Agent" at bounding box center [966, 322] width 58 height 17
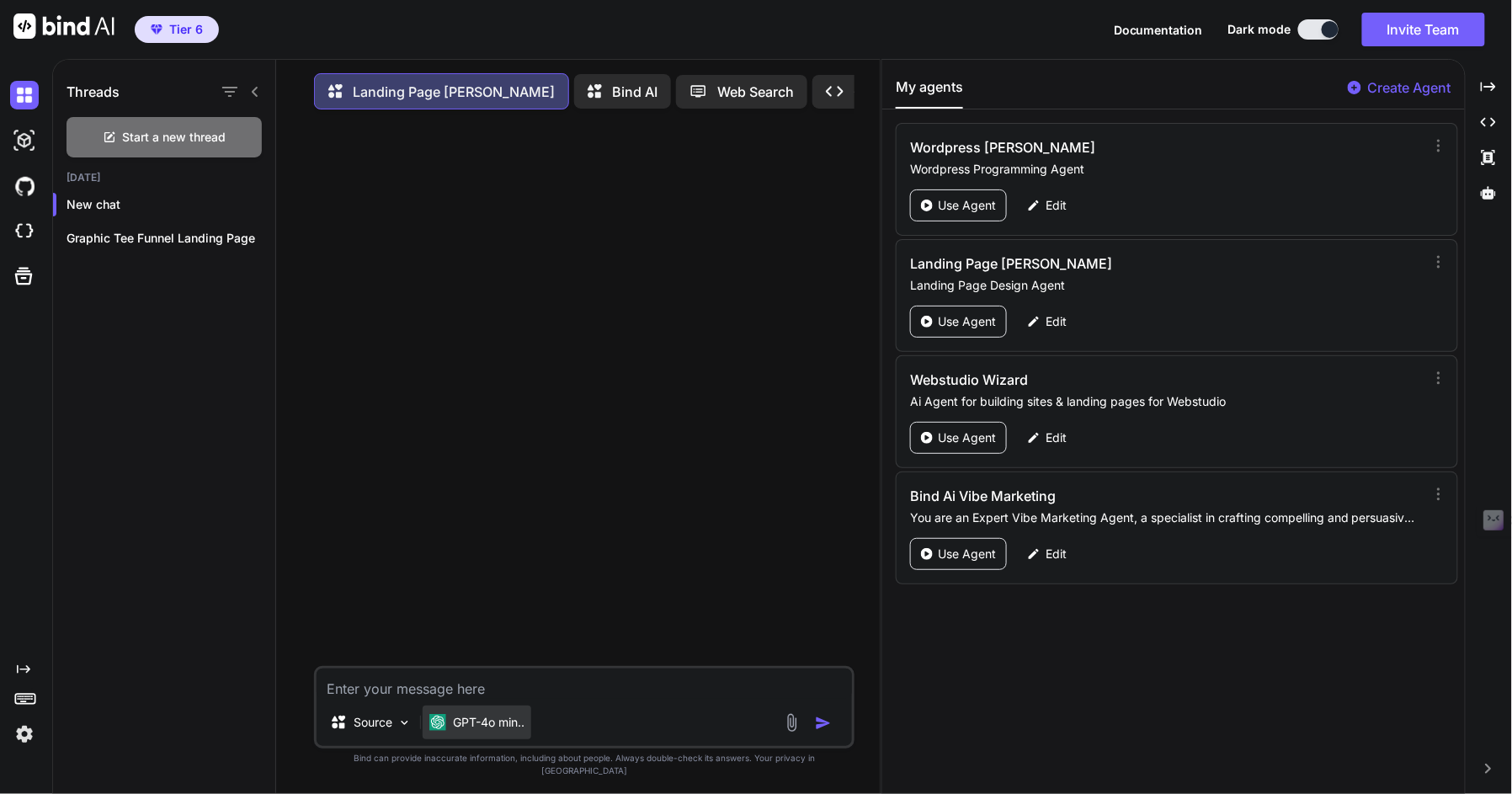
click at [498, 680] on p "GPT-4o min.." at bounding box center [489, 722] width 72 height 17
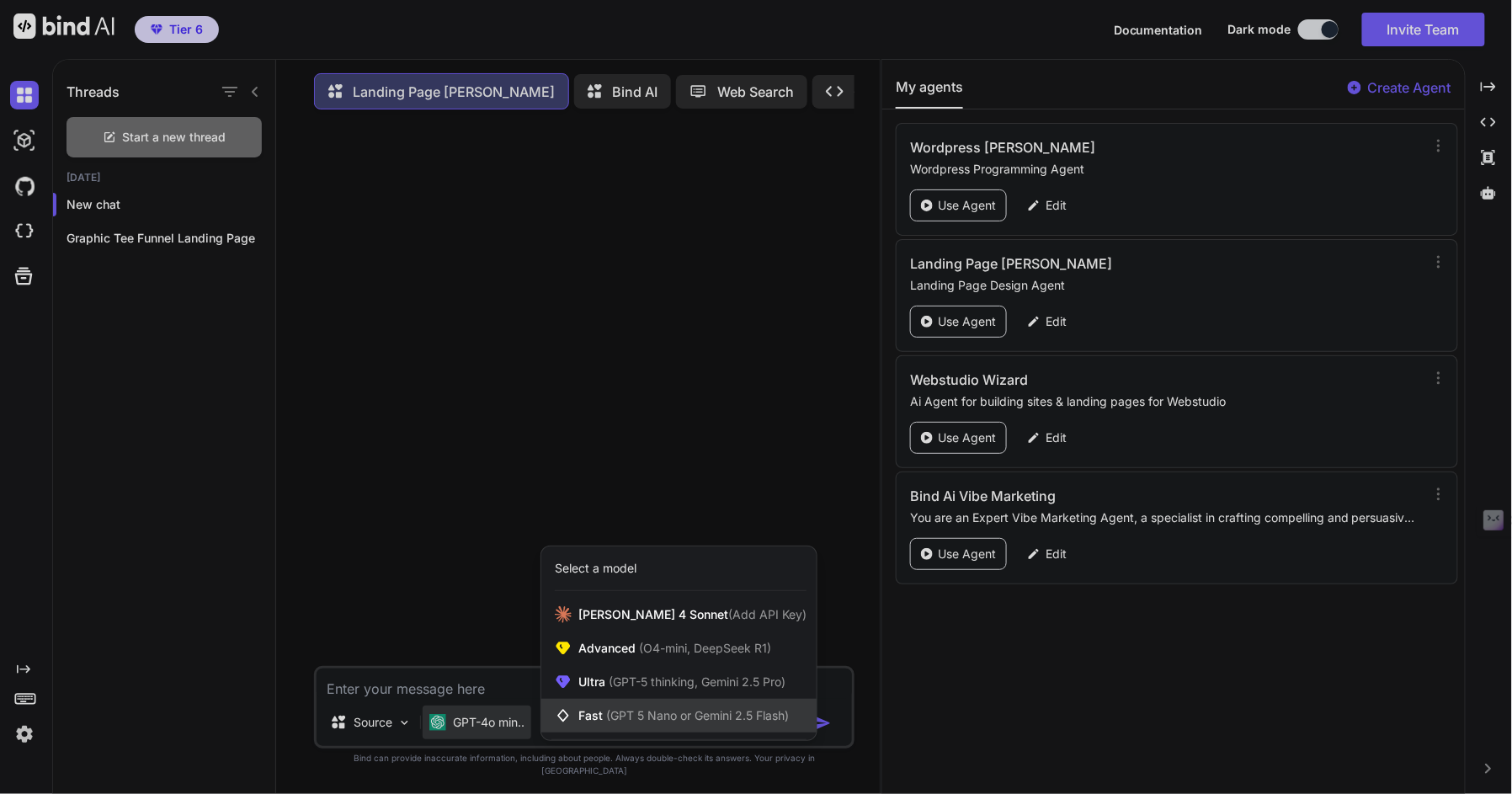
click at [601, 680] on div "Fast (GPT 5 Nano or Gemini 2.5 Flash)" at bounding box center [679, 716] width 276 height 34
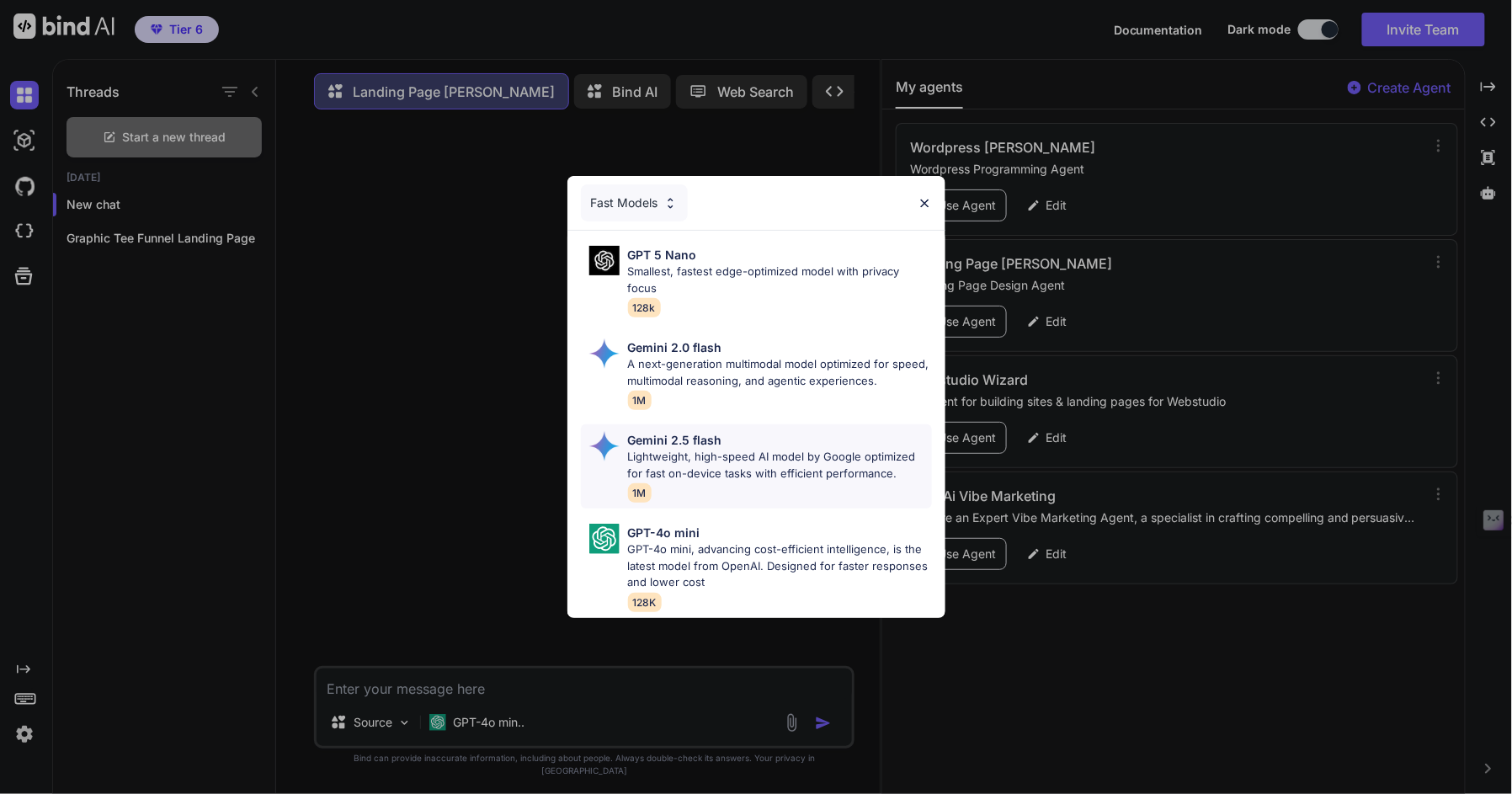
click at [731, 460] on p "Lightweight, high-speed AI model by Google optimized for fast on-device tasks w…" at bounding box center [780, 466] width 304 height 33
